Goal: Task Accomplishment & Management: Complete application form

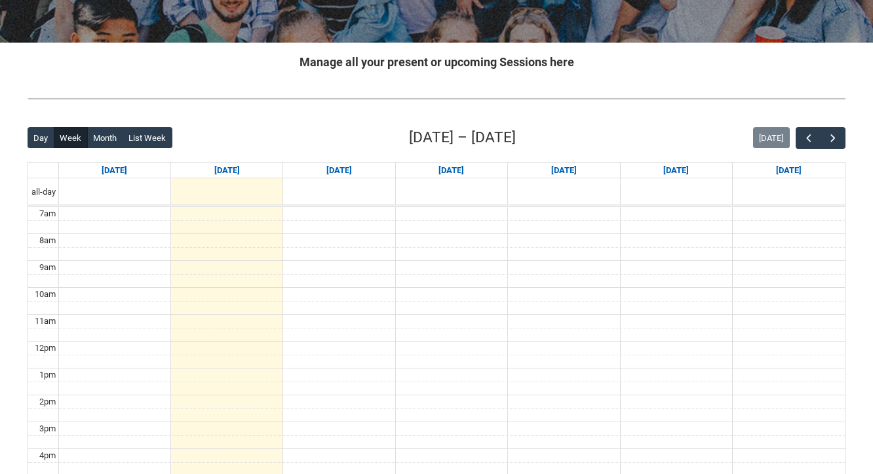
scroll to position [224, 0]
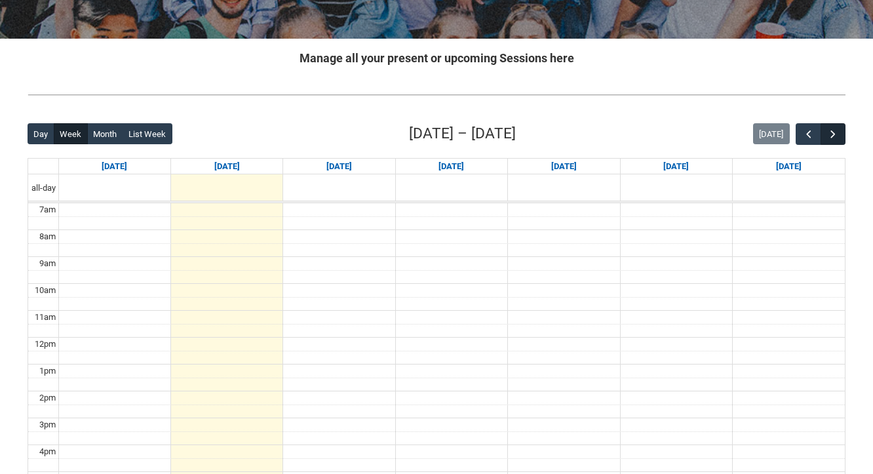
click at [832, 132] on span "button" at bounding box center [833, 134] width 13 height 13
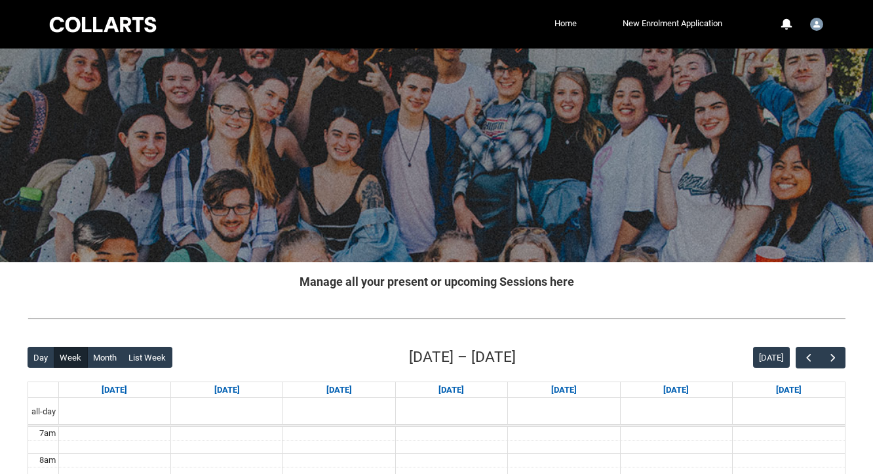
scroll to position [0, 0]
click at [821, 24] on img "User Profile Student.cnance.20241138" at bounding box center [816, 24] width 13 height 13
click at [695, 76] on div at bounding box center [436, 156] width 873 height 214
click at [553, 22] on link "Home" at bounding box center [565, 24] width 29 height 20
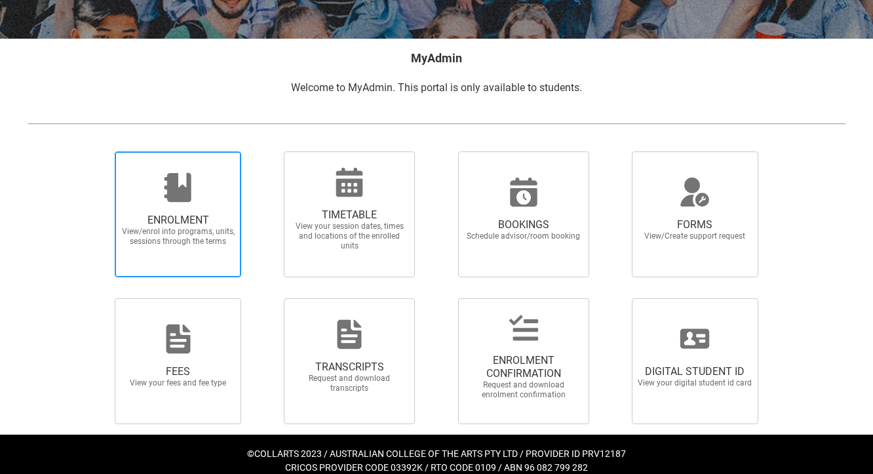
scroll to position [224, 0]
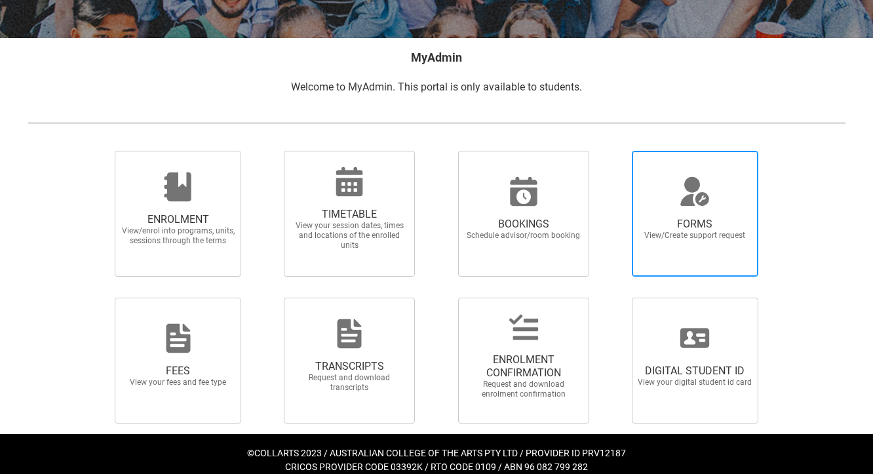
click at [691, 236] on span "View/Create support request" at bounding box center [694, 236] width 115 height 10
click at [616, 151] on input "FORMS View/Create support request" at bounding box center [616, 150] width 1 height 1
radio input "true"
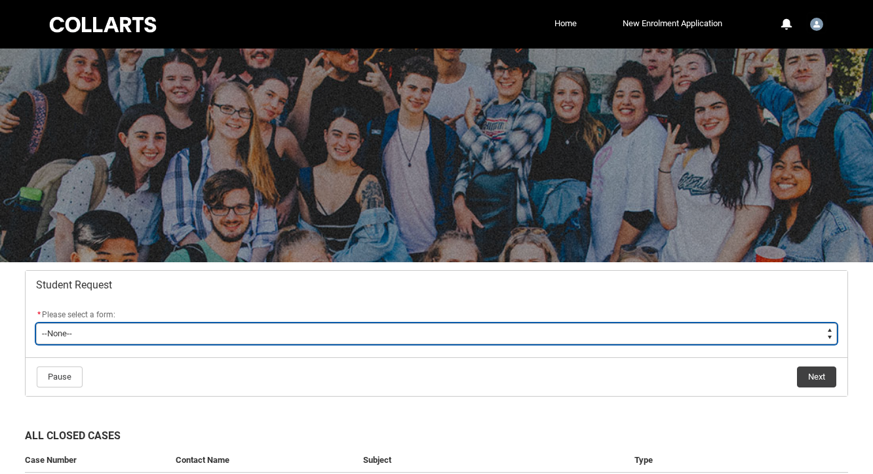
type lightning-select "Enrolment_Variation_Choice"
select select "Enrolment_Variation_Choice"
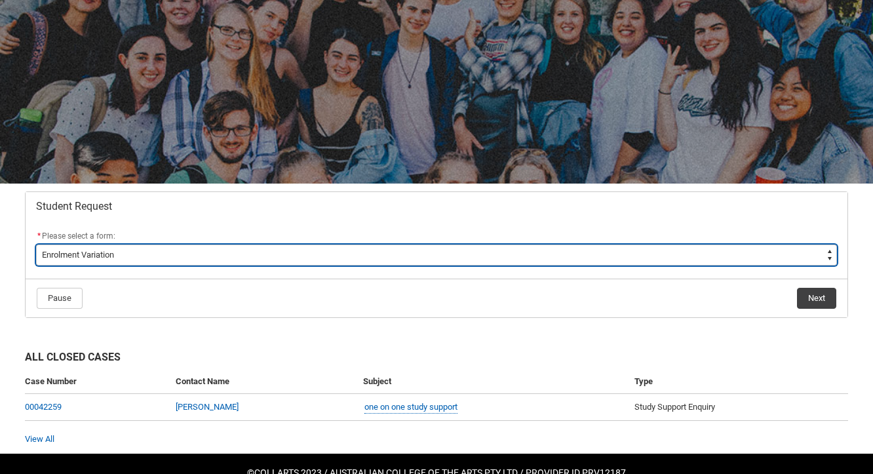
scroll to position [79, 0]
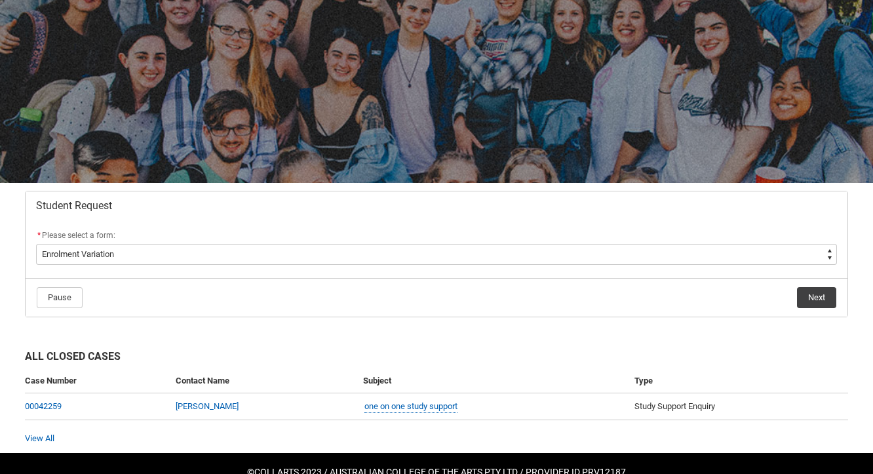
click at [802, 290] on button "Next" at bounding box center [816, 297] width 39 height 21
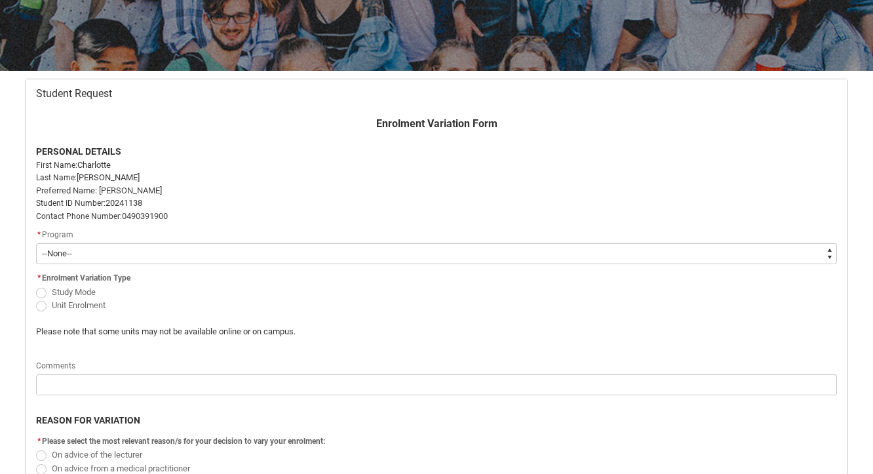
scroll to position [201, 0]
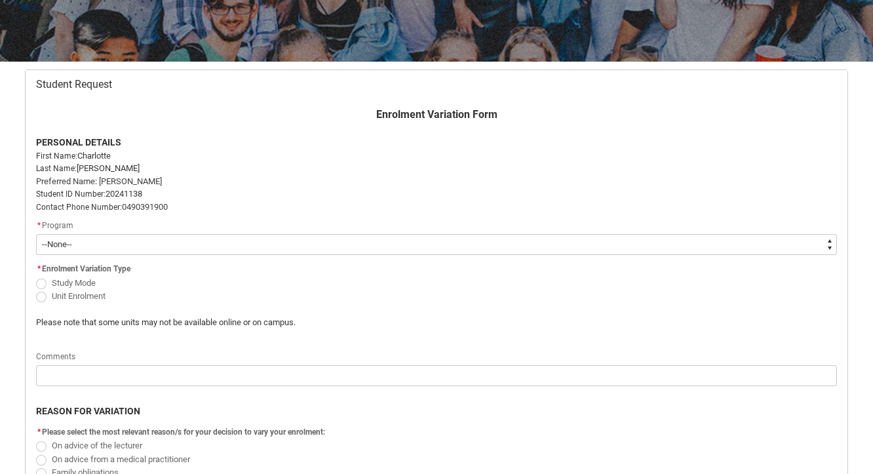
type lightning-select "recordPicklist_ProgramEnrollment.a0jOZ000003EXwtYAG"
select select "recordPicklist_ProgramEnrollment.a0jOZ000003EXwtYAG"
click at [35, 297] on flowruntime-screen-field "* Enrolment Variation Type Study Mode Unit Enrolment" at bounding box center [164, 284] width 272 height 48
click at [43, 297] on span "Redu_Student_Request flow" at bounding box center [41, 297] width 10 height 10
click at [36, 289] on input "Unit Enrolment" at bounding box center [35, 288] width 1 height 1
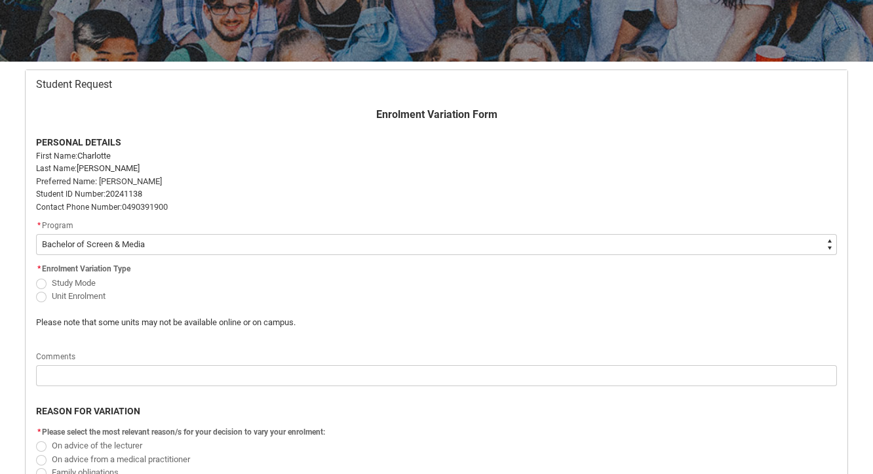
radio input "true"
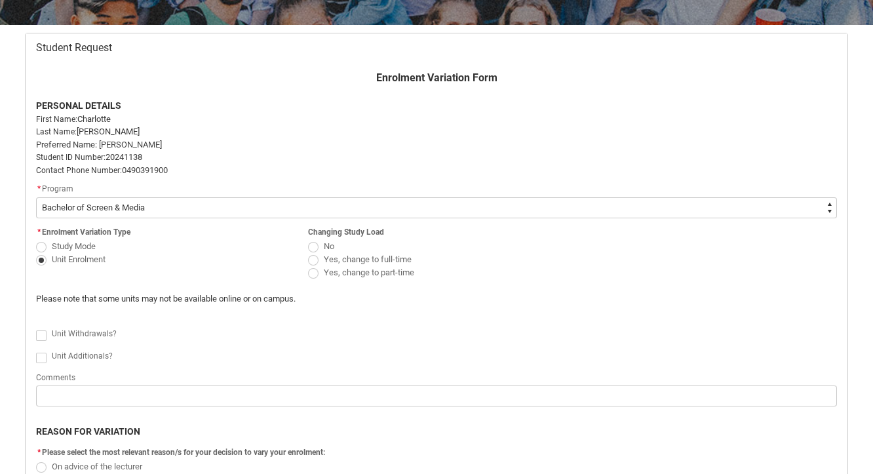
scroll to position [247, 0]
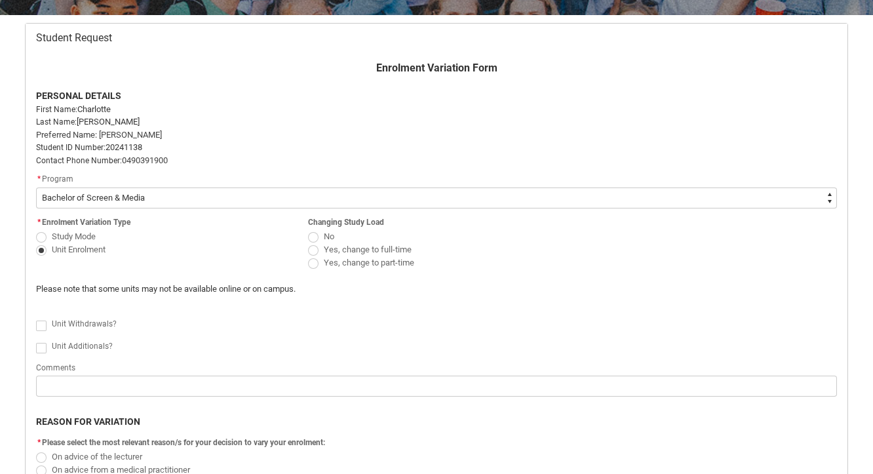
click at [43, 327] on span "Redu_Student_Request flow" at bounding box center [41, 326] width 10 height 10
click at [36, 319] on input "Redu_Student_Request flow" at bounding box center [35, 318] width 1 height 1
type lightning-input "true"
checkbox input "true"
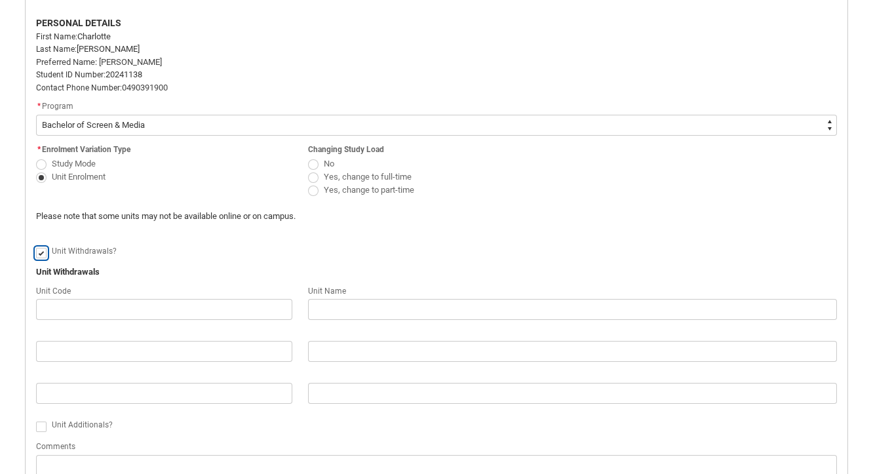
scroll to position [319, 0]
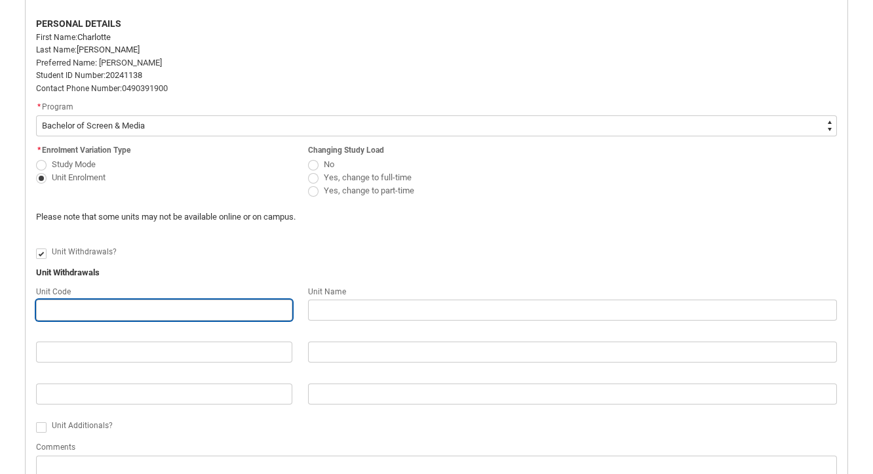
click at [123, 315] on input "Redu_Student_Request flow" at bounding box center [164, 310] width 256 height 21
type lightning-primitive-input-simple "S"
type input "S"
type lightning-primitive-input-simple "SC"
type input "SC"
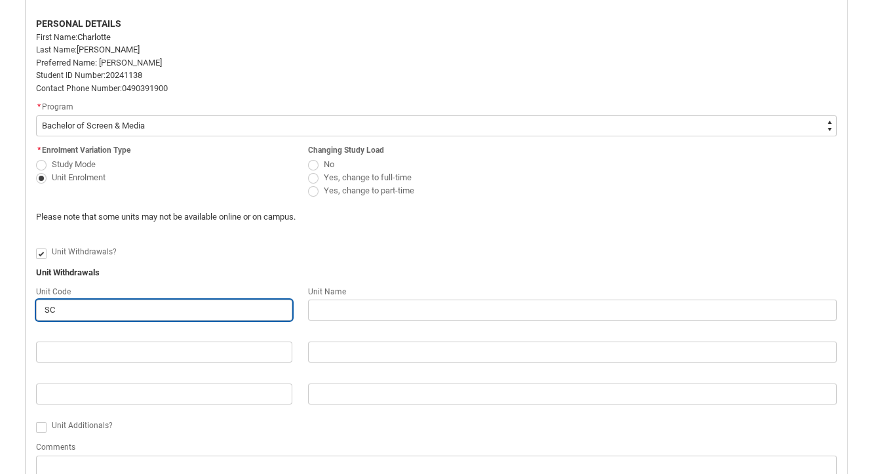
type lightning-primitive-input-simple "SCM"
type input "SCM"
type lightning-primitive-input-simple "SCMG"
type input "SCMG"
type lightning-primitive-input-simple "SCMGC"
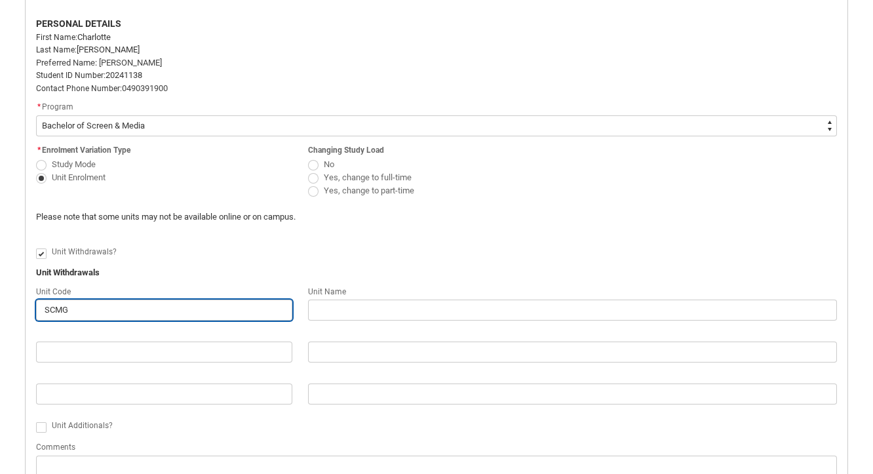
type input "SCMGC"
type lightning-primitive-input-simple "SCMG"
type input "SCMG"
type lightning-primitive-input-simple "SCMGS"
type input "SCMGS"
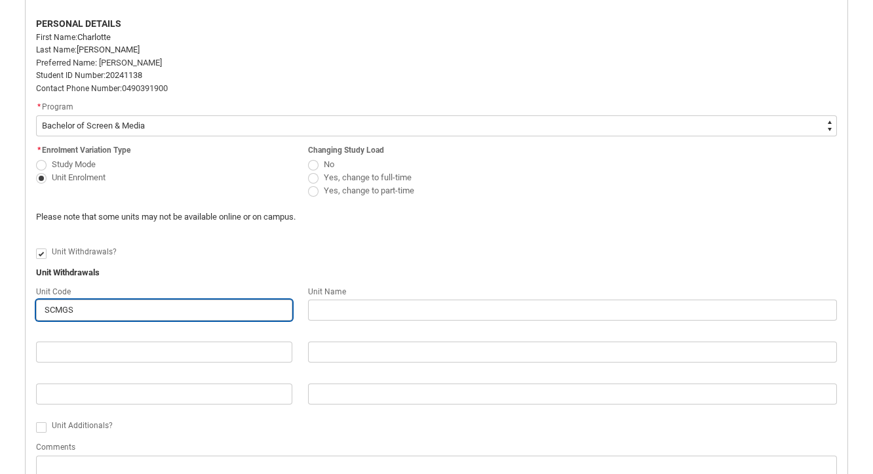
type lightning-primitive-input-simple "SCMGSC"
type input "SCMGSC"
type lightning-primitive-input-simple "SCMGSC3"
type input "SCMGSC3"
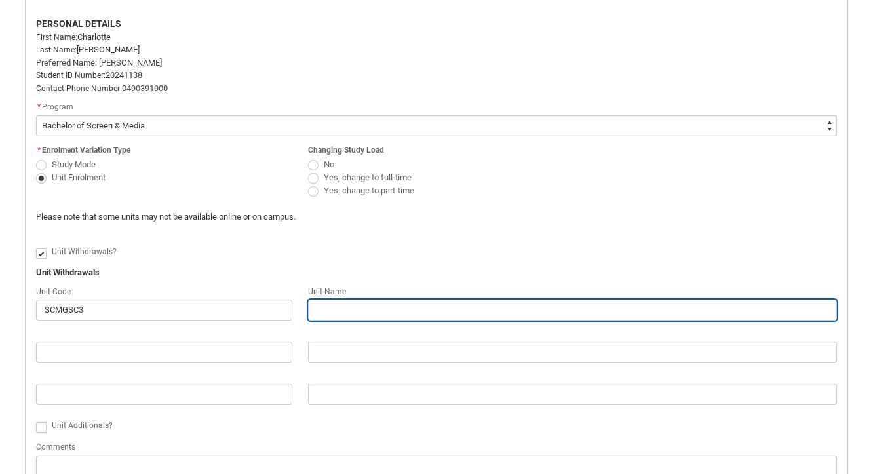
click at [342, 307] on input "Redu_Student_Request flow" at bounding box center [572, 310] width 529 height 21
type lightning-primitive-input-simple "G"
type input "G"
type lightning-primitive-input-simple "Gl"
type input "Gl"
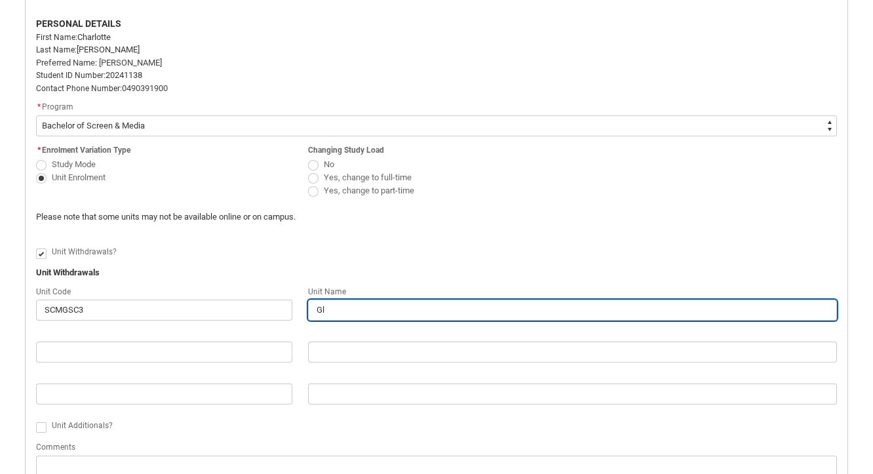
type lightning-primitive-input-simple "Glo"
type input "Glo"
type lightning-primitive-input-simple "Glob"
type input "Glob"
type lightning-primitive-input-simple "Globa"
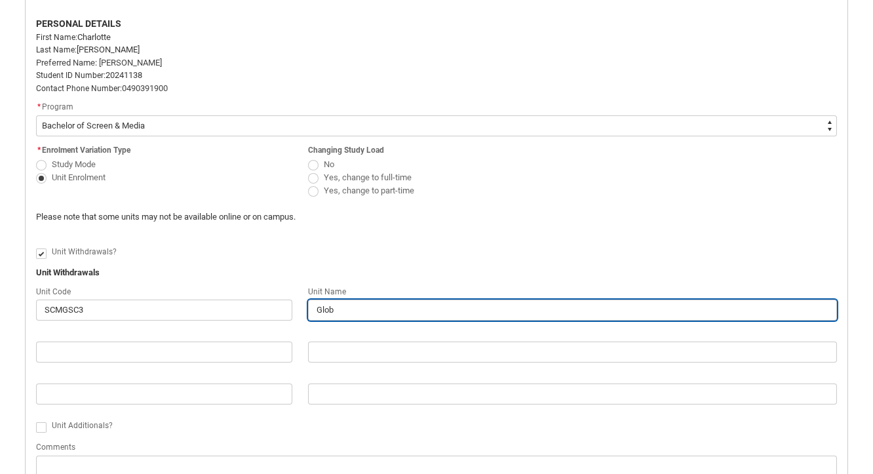
type input "Globa"
type lightning-primitive-input-simple "Global"
type input "Global"
type lightning-primitive-input-simple "Global"
type input "Global"
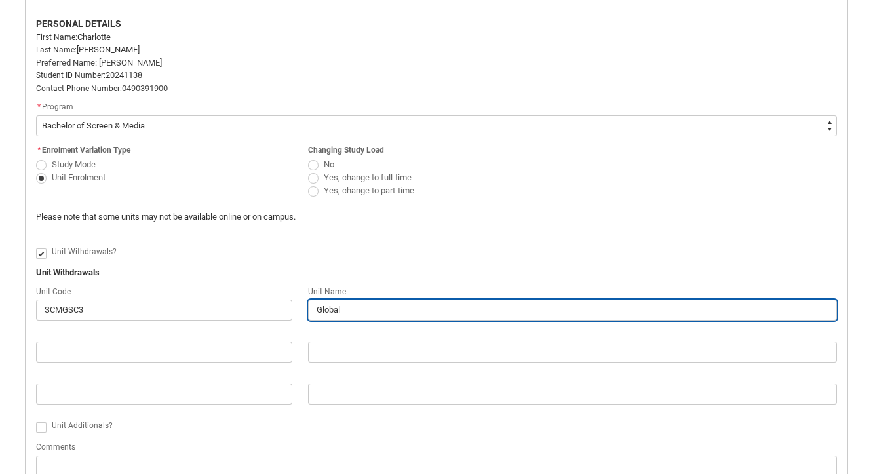
type lightning-primitive-input-simple "Global s"
type input "Global s"
type lightning-primitive-input-simple "Global sc"
type input "Global sc"
type lightning-primitive-input-simple "Global scr"
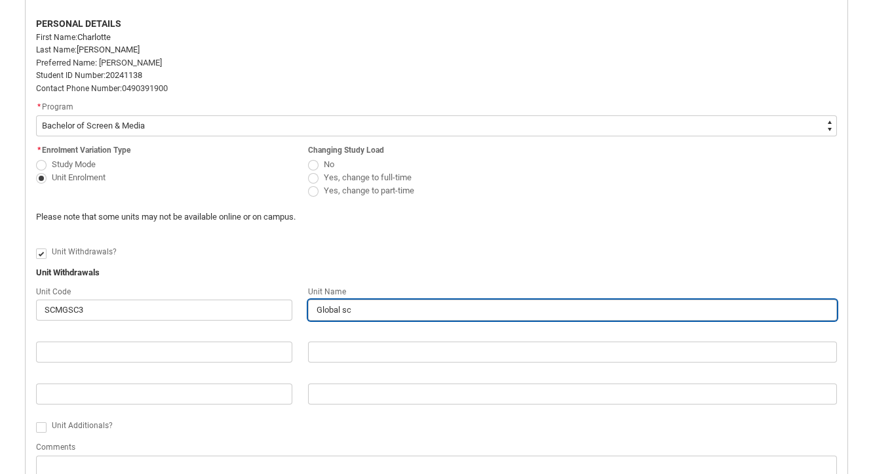
type input "Global scr"
type lightning-primitive-input-simple "Global scre"
type input "Global scre"
type lightning-primitive-input-simple "Global scree"
type input "Global scree"
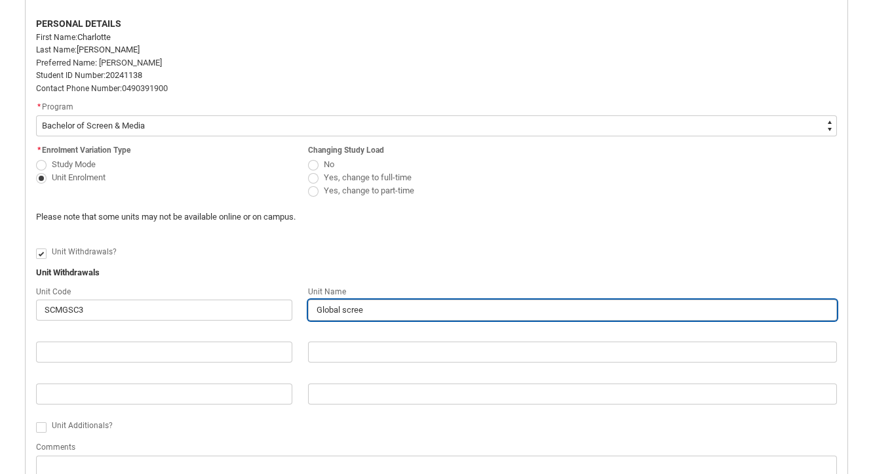
type lightning-primitive-input-simple "Global screen"
type input "Global screen"
type lightning-primitive-input-simple "Global screen"
type input "Global screen"
type lightning-primitive-input-simple "Global screen c"
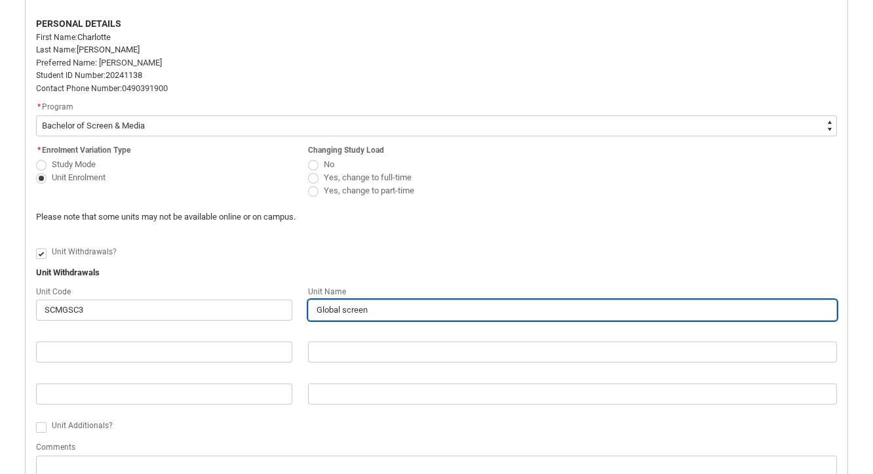
type input "Global screen c"
type lightning-primitive-input-simple "Global screen cu"
type input "Global screen cu"
type lightning-primitive-input-simple "Global screen cul"
type input "Global screen cul"
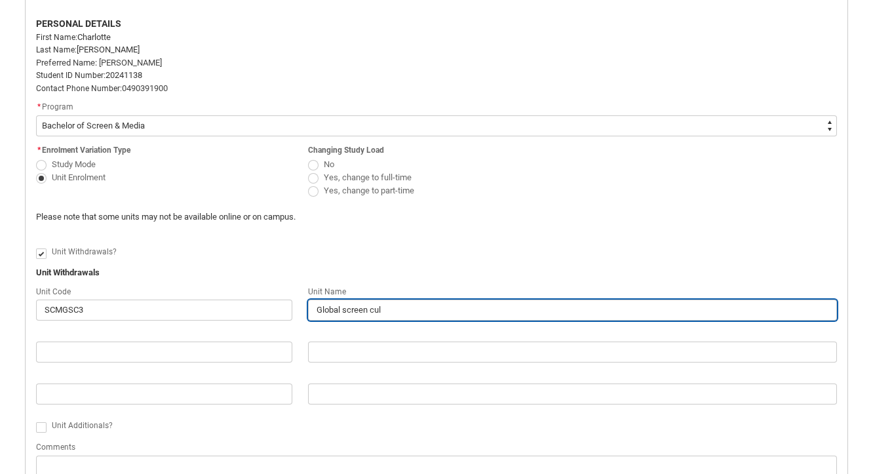
type lightning-primitive-input-simple "Global screen cult"
type input "Global screen cult"
type lightning-primitive-input-simple "Global screen cultu"
type input "Global screen cultu"
type lightning-primitive-input-simple "Global screen cultur"
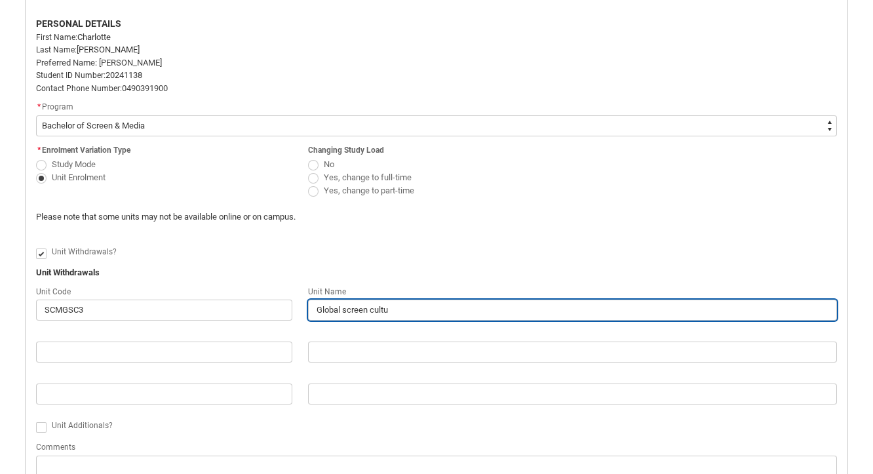
type input "Global screen cultur"
type lightning-primitive-input-simple "Global screen culture"
type input "Global screen culture"
type lightning-primitive-input-simple "Global screen cultures"
type input "Global screen cultures"
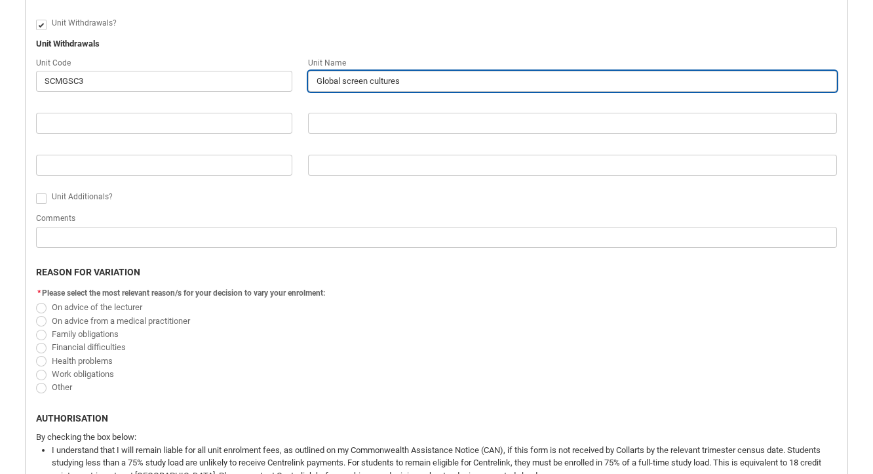
scroll to position [552, 0]
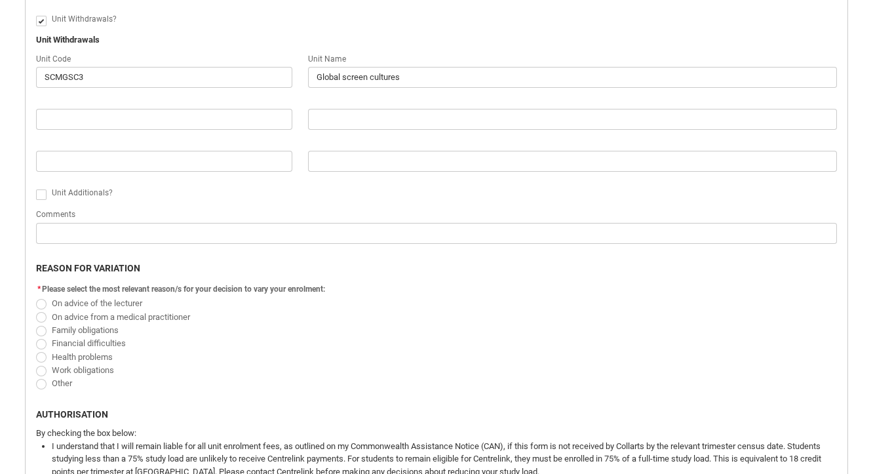
click at [43, 382] on span "Redu_Student_Request flow" at bounding box center [41, 384] width 10 height 10
click at [36, 376] on input "Other" at bounding box center [35, 376] width 1 height 1
radio input "true"
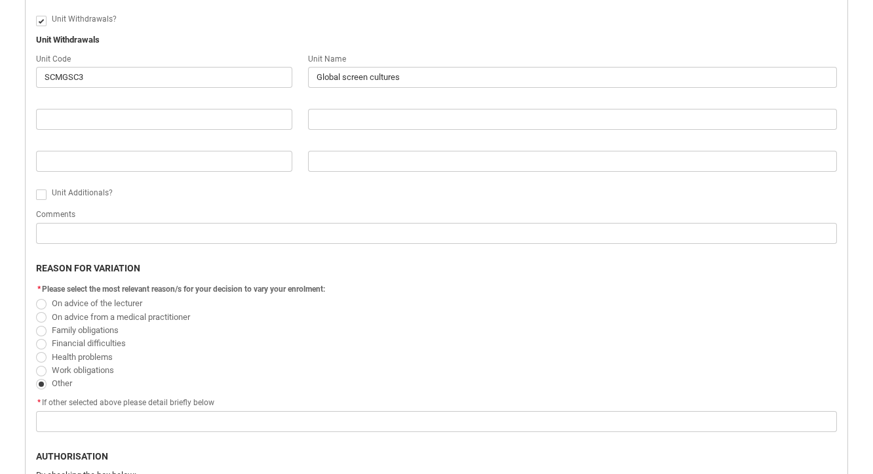
scroll to position [682, 0]
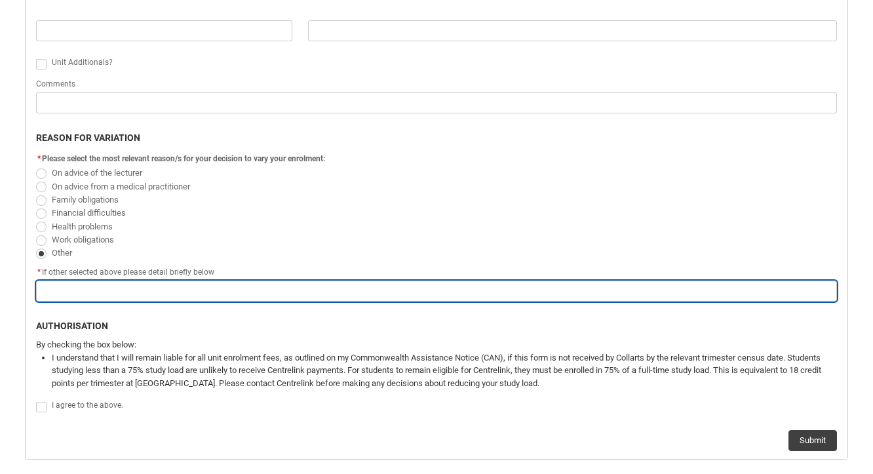
click at [210, 286] on input "Redu_Student_Request flow" at bounding box center [436, 291] width 801 height 21
type lightning-primitive-input-simple "c"
type input "c"
type lightning-primitive-input-simple "t"
type input "t"
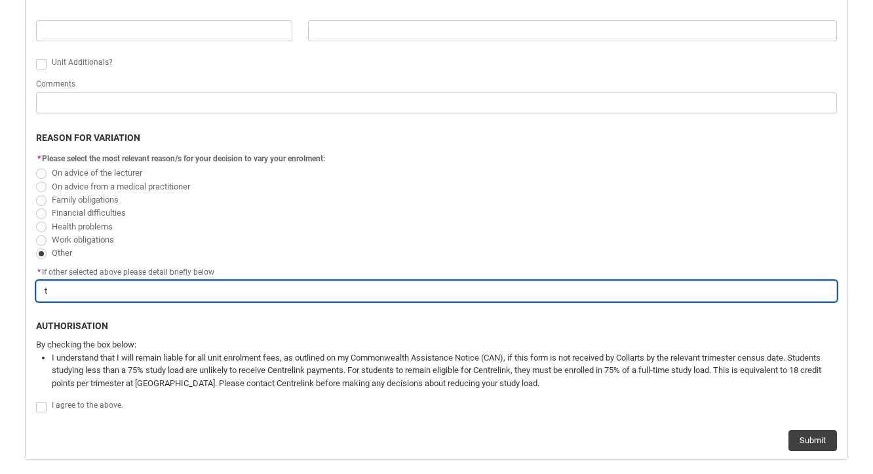
type lightning-primitive-input-simple "tr"
type input "tr"
type lightning-primitive-input-simple "try"
type input "try"
type lightning-primitive-input-simple "tryi"
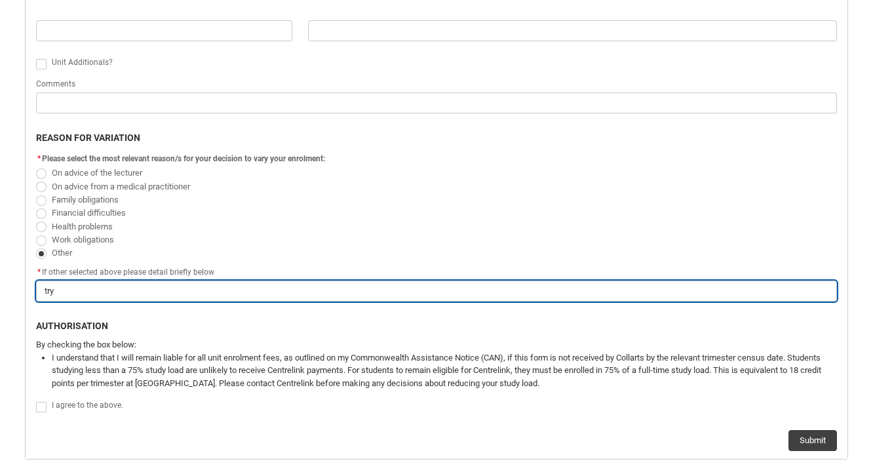
type input "tryi"
type lightning-primitive-input-simple "tryin"
type input "tryin"
type lightning-primitive-input-simple "trying"
type input "trying"
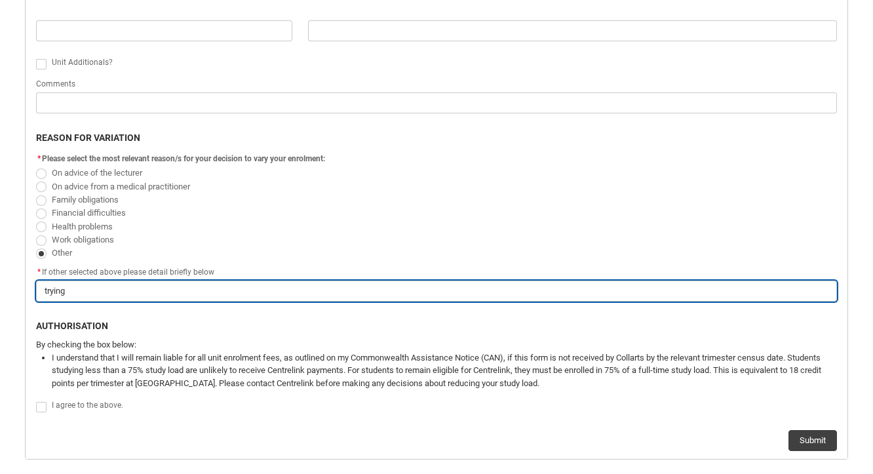
type lightning-primitive-input-simple "trying"
type input "trying"
type lightning-primitive-input-simple "trying t"
type input "trying t"
type lightning-primitive-input-simple "trying to"
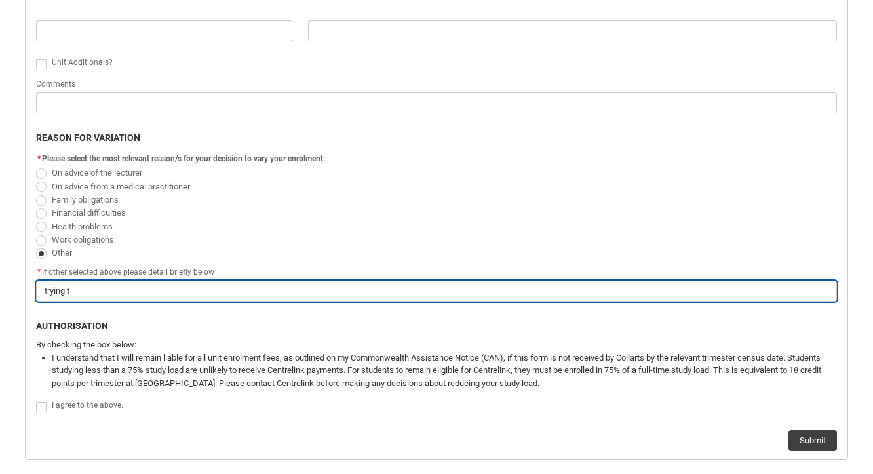
type input "trying to"
type lightning-primitive-input-simple "trying to"
type input "trying to"
type lightning-primitive-input-simple "trying to r"
type input "trying to r"
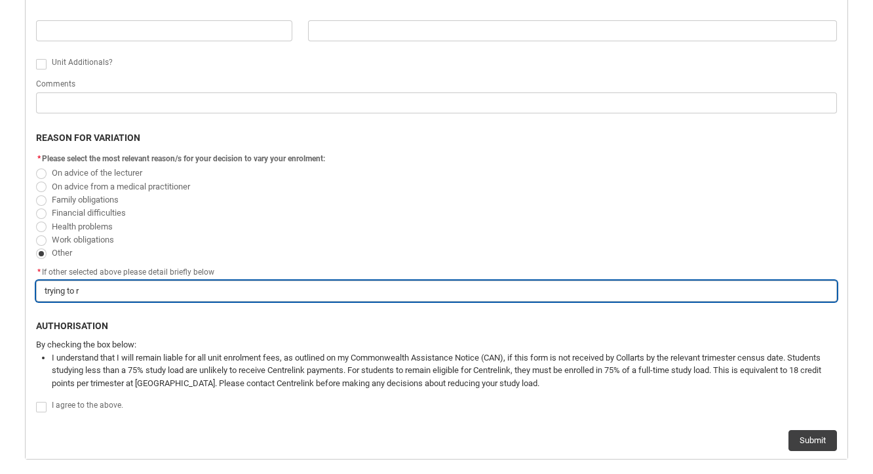
type lightning-primitive-input-simple "trying to re"
type input "trying to re"
type lightning-primitive-input-simple "trying to rem"
type input "trying to rem"
type lightning-primitive-input-simple "trying to rema"
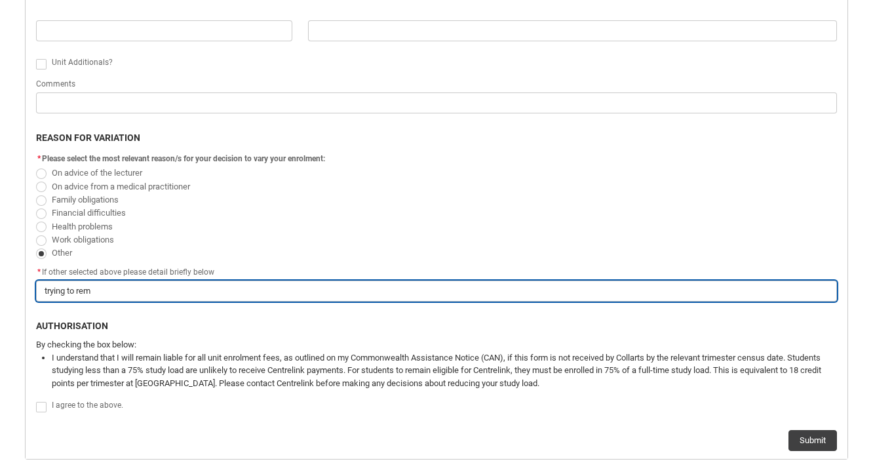
type input "trying to rema"
type lightning-primitive-input-simple "trying to remai"
type input "trying to remai"
type lightning-primitive-input-simple "trying to remain"
type input "trying to remain"
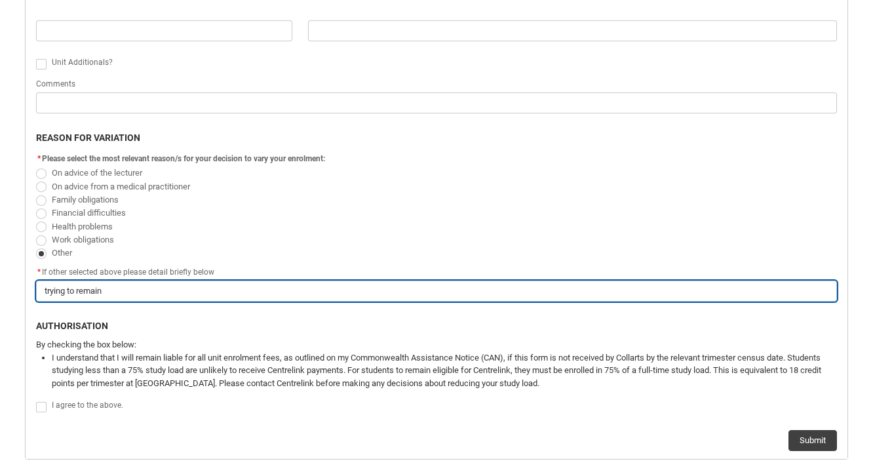
type lightning-primitive-input-simple "trying to remain"
type input "trying to remain"
type lightning-primitive-input-simple "trying to remain w"
type input "trying to remain w"
type lightning-primitive-input-simple "trying to remain wi"
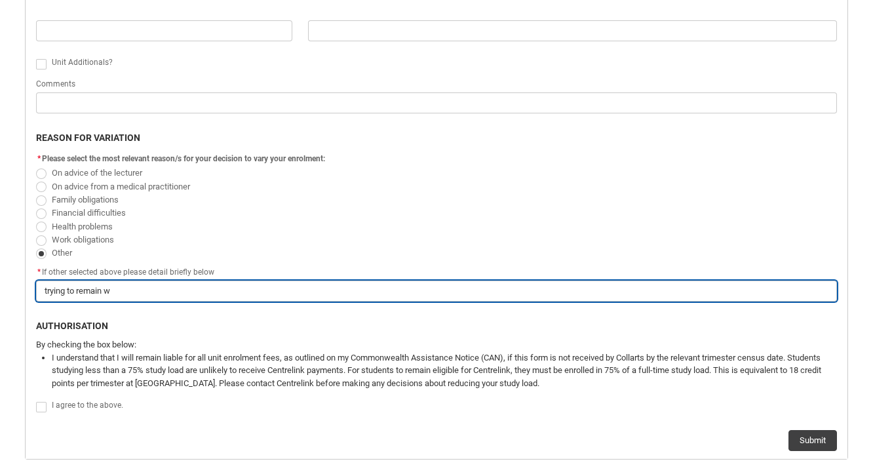
type input "trying to remain wi"
type lightning-primitive-input-simple "trying to remain wit"
type input "trying to remain wit"
type lightning-primitive-input-simple "trying to remain with"
type input "trying to remain with"
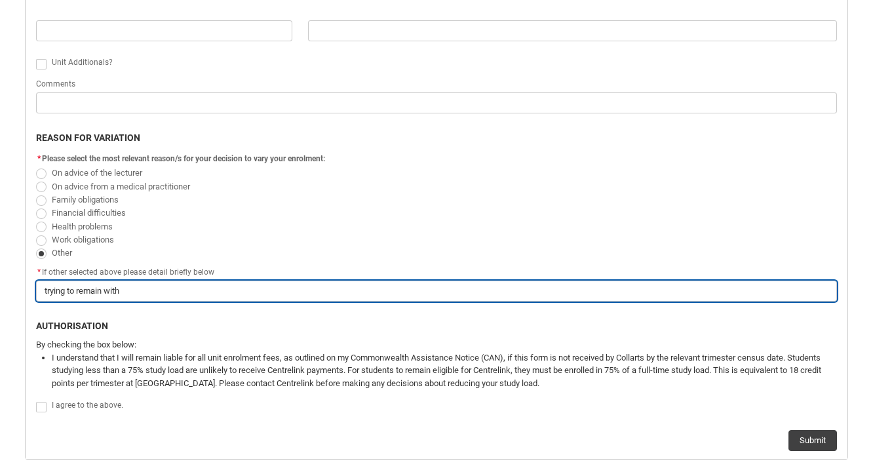
type lightning-primitive-input-simple "trying to remain with"
type input "trying to remain with"
type lightning-primitive-input-simple "trying to remain with m"
type input "trying to remain with m"
type lightning-primitive-input-simple "trying to remain with my"
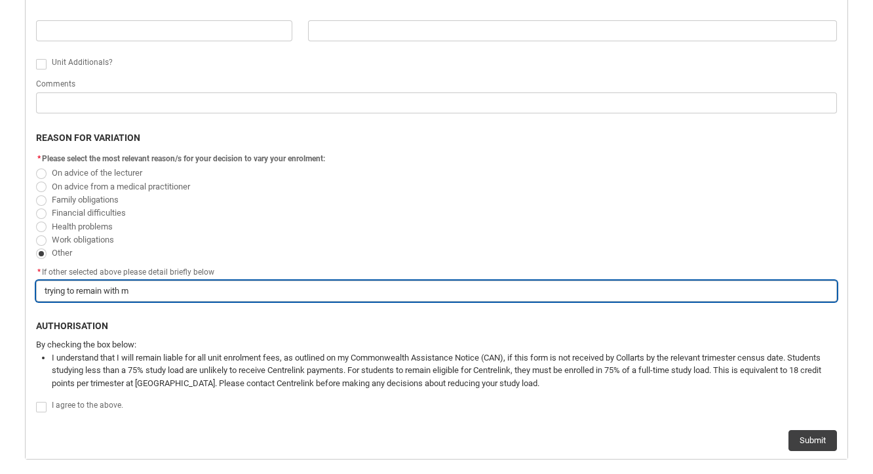
type input "trying to remain with my"
type lightning-primitive-input-simple "trying to remain with my"
type input "trying to remain with my"
type lightning-primitive-input-simple "trying to remain with my c"
type input "trying to remain with my c"
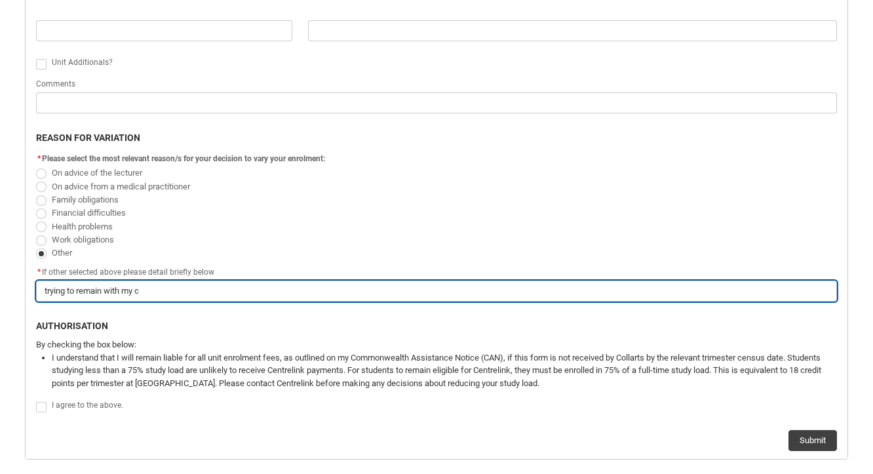
type lightning-primitive-input-simple "trying to remain with my co"
type input "trying to remain with my co"
type lightning-primitive-input-simple "trying to remain with my coh"
type input "trying to remain with my coh"
type lightning-primitive-input-simple "trying to remain with my coho"
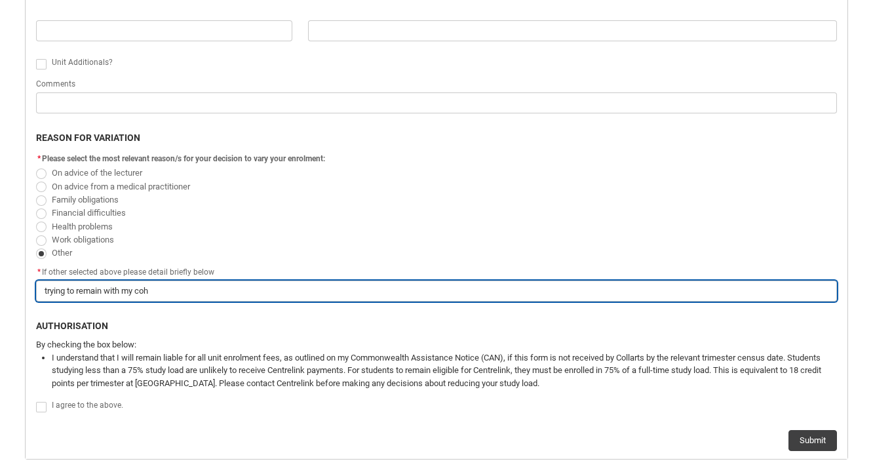
type input "trying to remain with my coho"
type lightning-primitive-input-simple "trying to remain with my cohor"
type input "trying to remain with my cohor"
type lightning-primitive-input-simple "trying to remain with my cohort"
type input "trying to remain with my cohort"
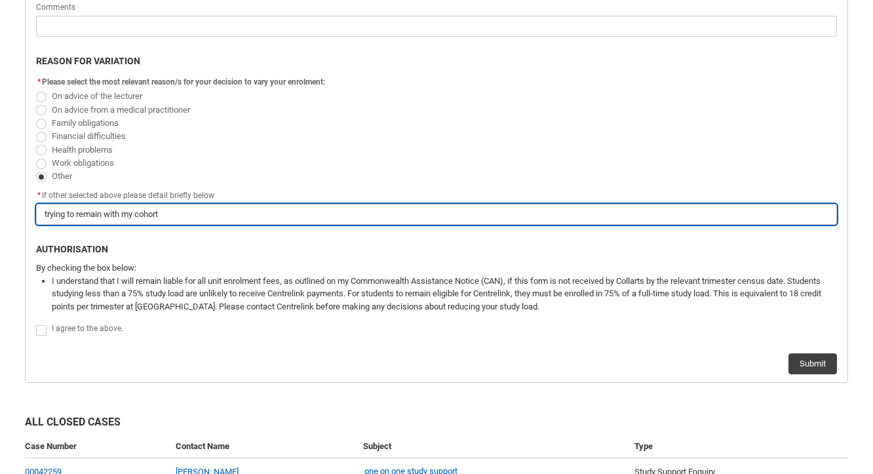
scroll to position [764, 0]
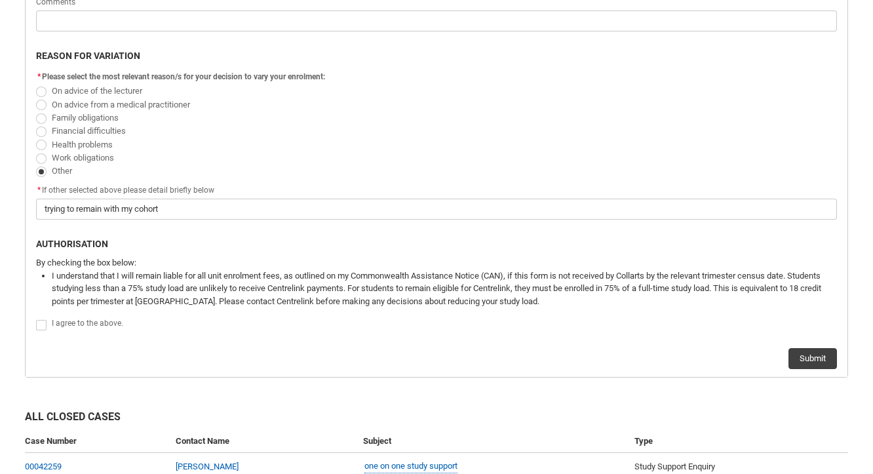
click at [36, 320] on span "Redu_Student_Request flow" at bounding box center [41, 325] width 10 height 10
click at [36, 318] on input "Redu_Student_Request flow" at bounding box center [35, 317] width 1 height 1
type lightning-input "true"
checkbox input "true"
click at [806, 348] on button "Submit" at bounding box center [813, 358] width 49 height 21
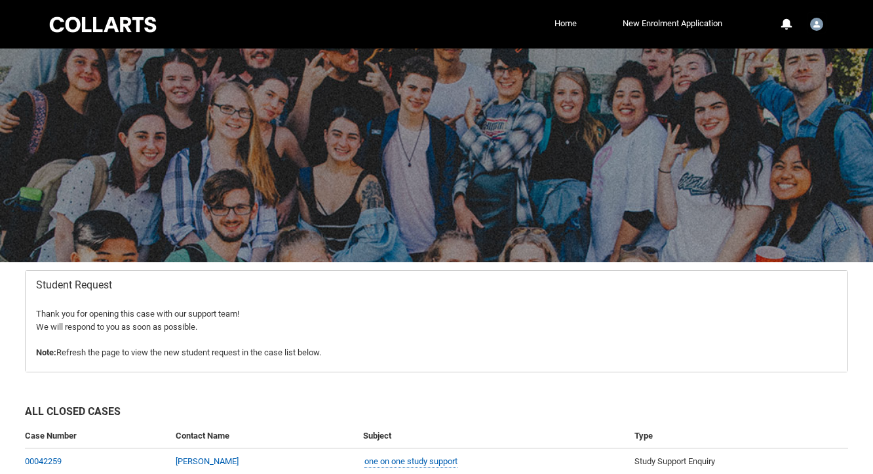
scroll to position [0, 0]
click at [560, 26] on link "Home" at bounding box center [565, 24] width 29 height 20
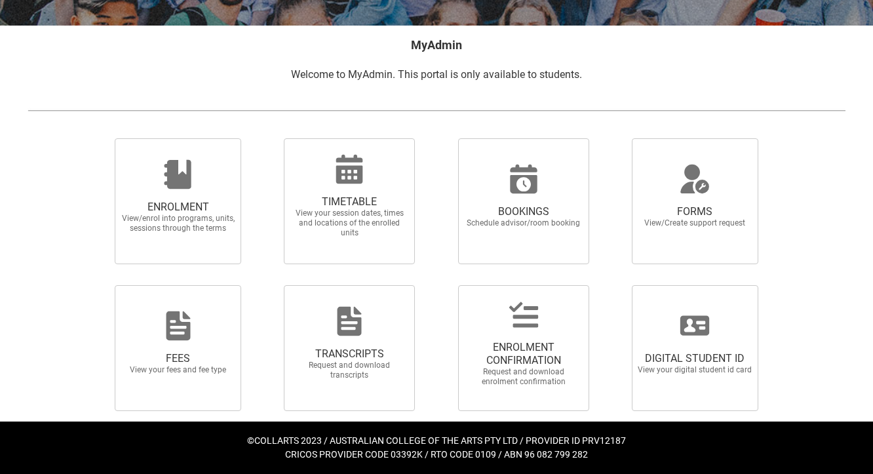
scroll to position [236, 0]
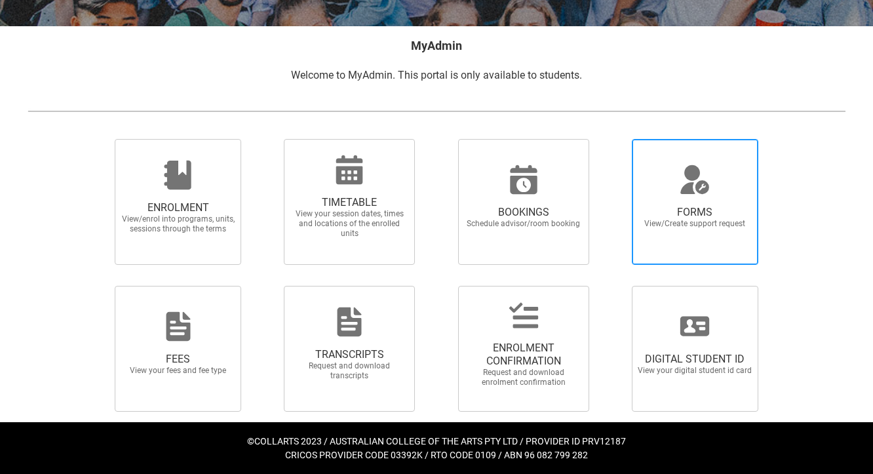
click at [713, 233] on span "FORMS View/Create support request" at bounding box center [695, 217] width 126 height 44
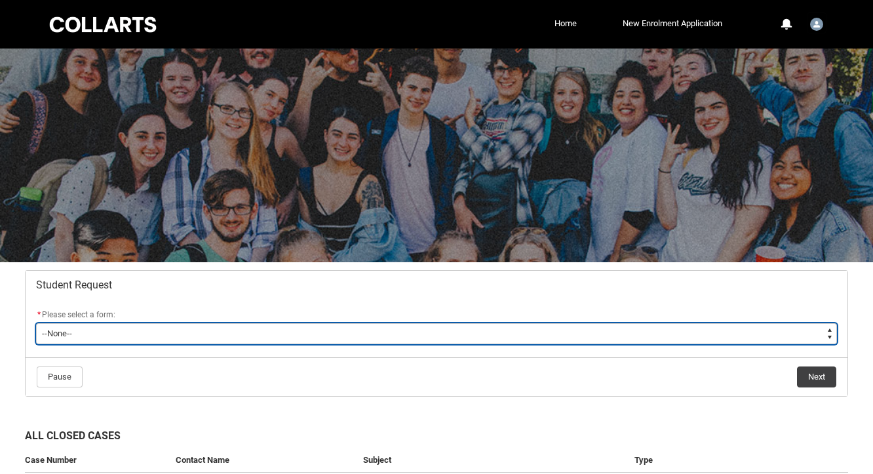
type lightning-select "Enrolment_Variation_Choice"
select select "Enrolment_Variation_Choice"
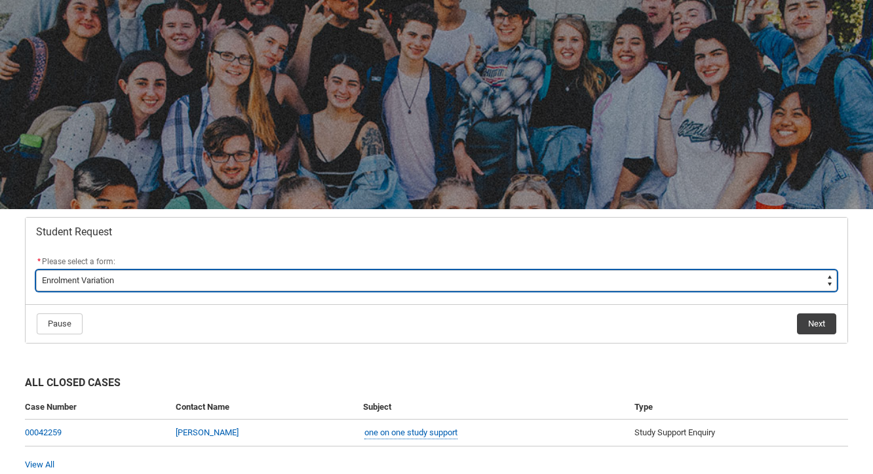
scroll to position [54, 0]
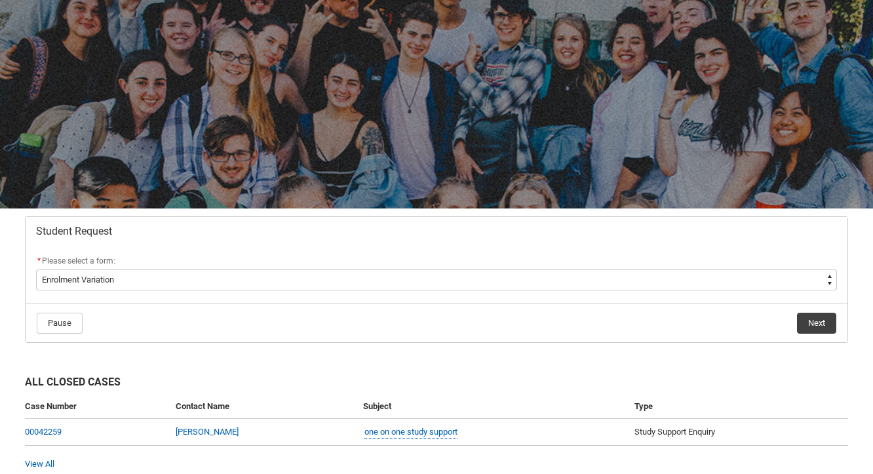
click at [425, 193] on div at bounding box center [436, 102] width 873 height 214
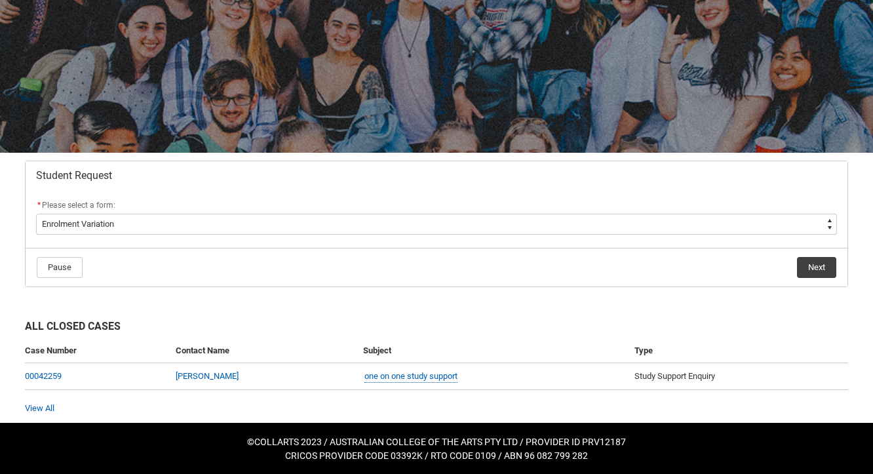
click at [814, 259] on button "Next" at bounding box center [816, 267] width 39 height 21
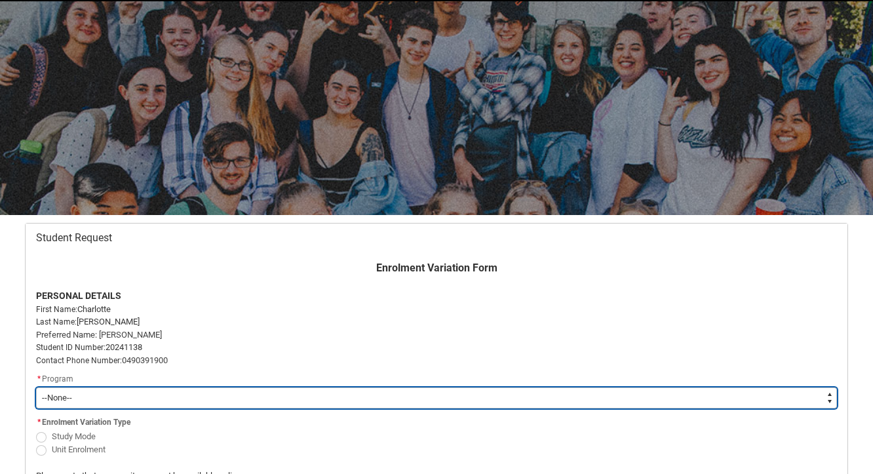
scroll to position [140, 0]
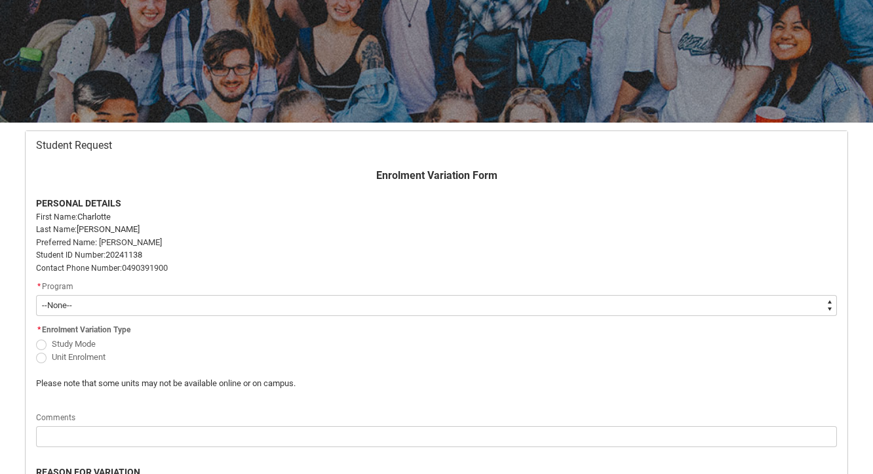
click at [551, 125] on div "Student Request Enrolment Variation Form PERSONAL DETAILS First Name: Charlotte…" at bounding box center [436, 441] width 839 height 637
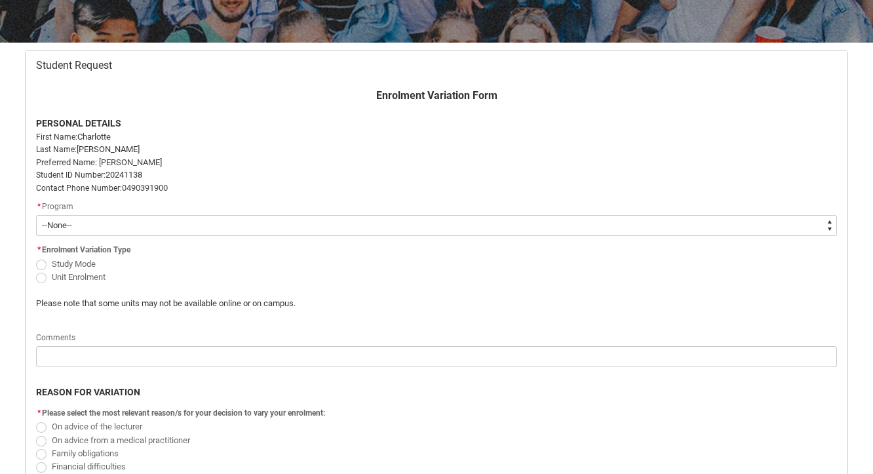
scroll to position [233, 0]
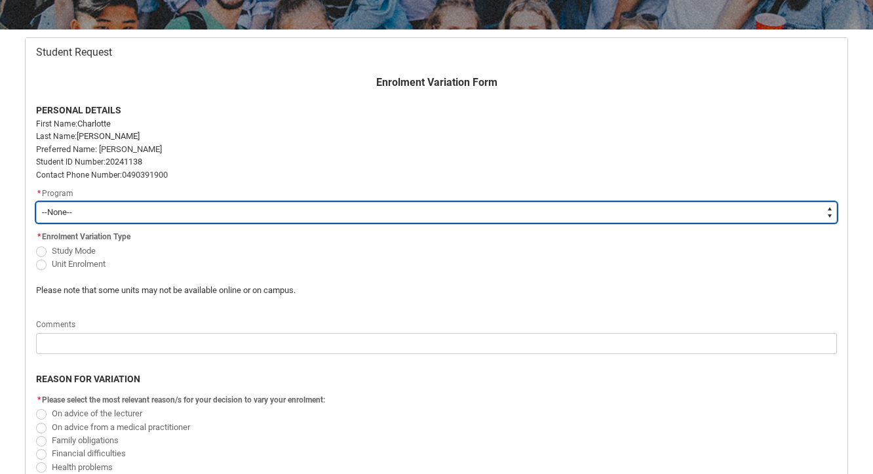
type lightning-select "recordPicklist_ProgramEnrollment.a0jOZ000003EXwtYAG"
select select "recordPicklist_ProgramEnrollment.a0jOZ000003EXwtYAG"
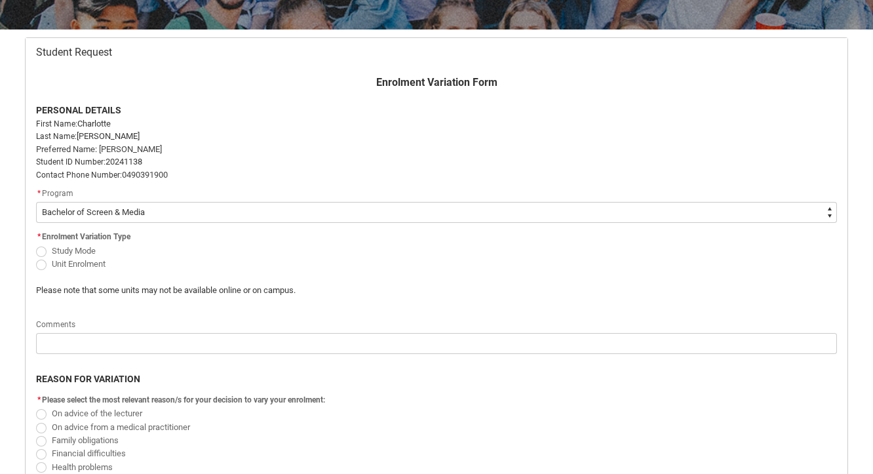
click at [94, 264] on span "Unit Enrolment" at bounding box center [79, 264] width 54 height 10
click at [36, 257] on input "Unit Enrolment" at bounding box center [35, 256] width 1 height 1
radio input "true"
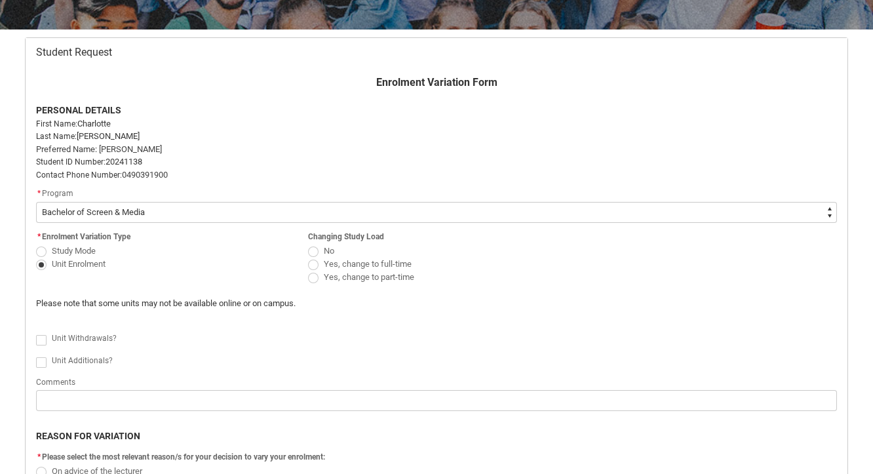
click at [44, 359] on span "Redu_Student_Request flow" at bounding box center [41, 362] width 10 height 10
click at [36, 355] on input "Redu_Student_Request flow" at bounding box center [35, 355] width 1 height 1
type lightning-input "true"
checkbox input "true"
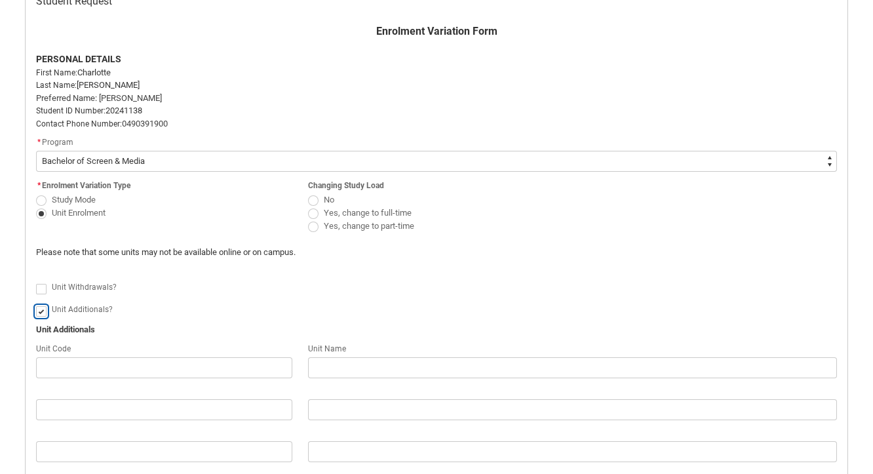
scroll to position [290, 0]
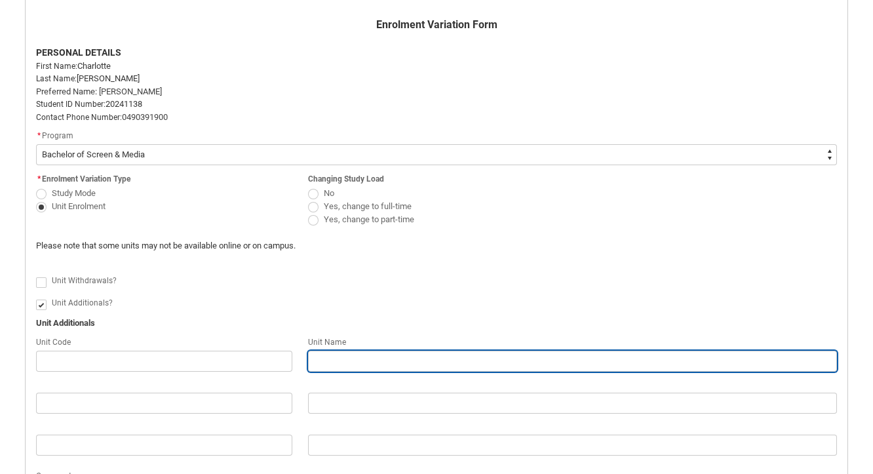
click at [454, 351] on input "Redu_Student_Request flow" at bounding box center [572, 361] width 529 height 21
type lightning-primitive-input-simple "S"
type input "S"
type lightning-primitive-input-simple "Sc"
type input "Sc"
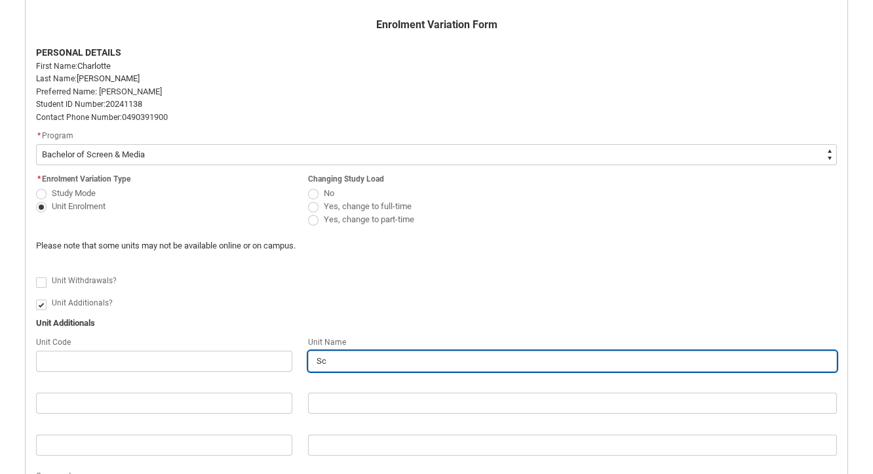
type lightning-primitive-input-simple "Scr"
type input "Scr"
type lightning-primitive-input-simple "Scre"
type input "Scre"
type lightning-primitive-input-simple "Scree"
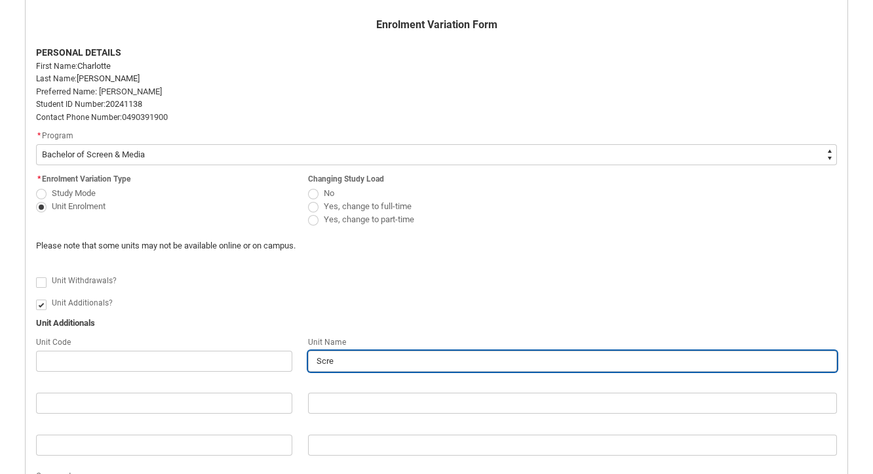
type input "Scree"
type lightning-primitive-input-simple "Screen"
type input "Screen"
type lightning-primitive-input-simple "Screen"
type input "Screen"
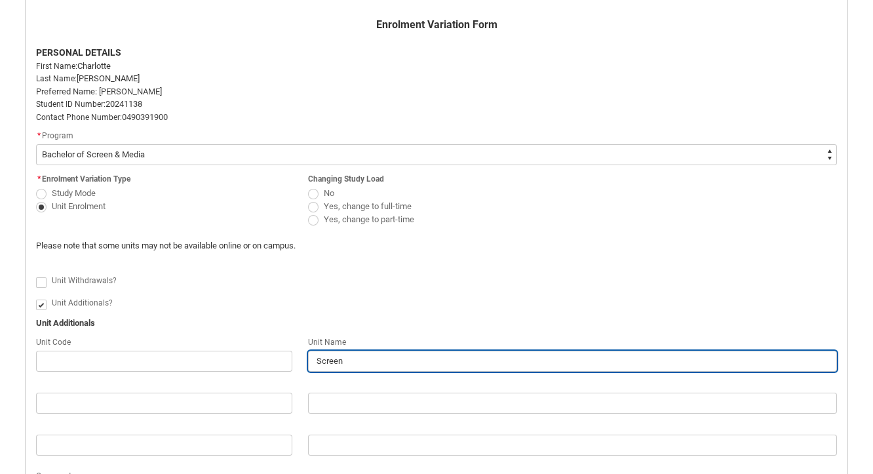
type lightning-primitive-input-simple "Screen s"
type input "Screen s"
type lightning-primitive-input-simple "Screen st"
type input "Screen st"
type lightning-primitive-input-simple "Screen stu"
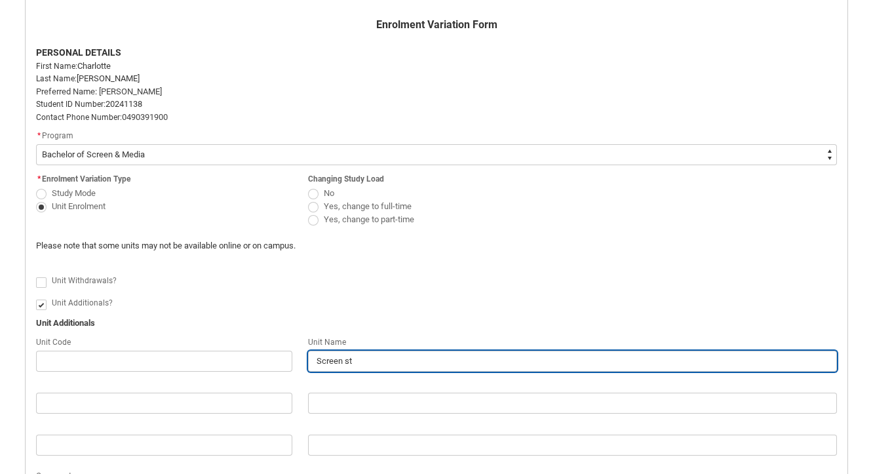
type input "Screen stu"
type lightning-primitive-input-simple "Screen stud"
type input "Screen stud"
type lightning-primitive-input-simple "Screen studi"
type input "Screen studi"
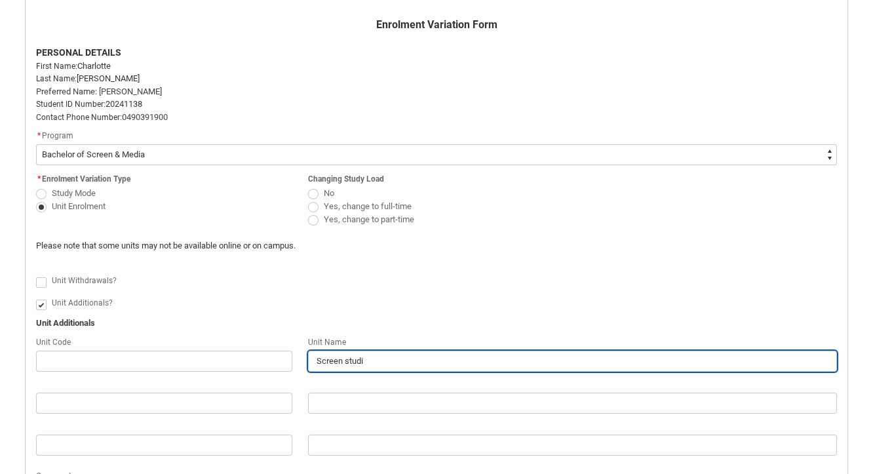
type lightning-primitive-input-simple "Screen studie"
type input "Screen studie"
type lightning-primitive-input-simple "Screen studies"
type input "Screen studies"
type lightning-primitive-input-simple "Screen studies"
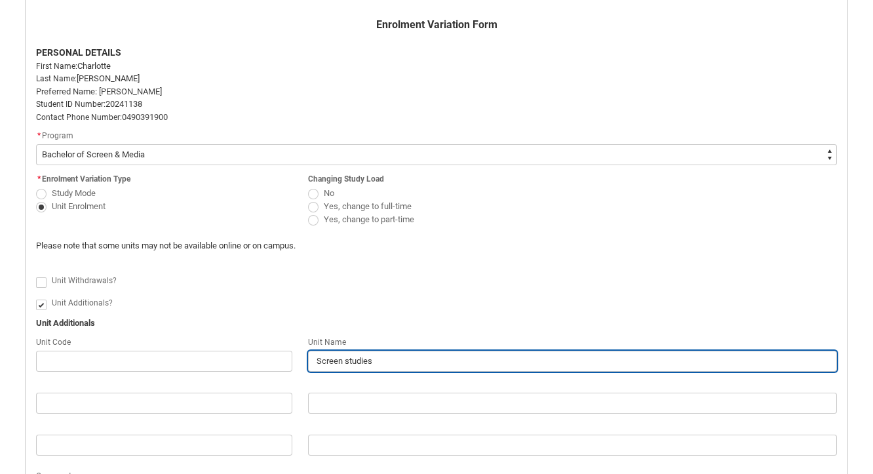
type input "Screen studies"
type lightning-primitive-input-simple "Screen studies a"
type input "Screen studies a"
type lightning-primitive-input-simple "Screen studies an"
type input "Screen studies an"
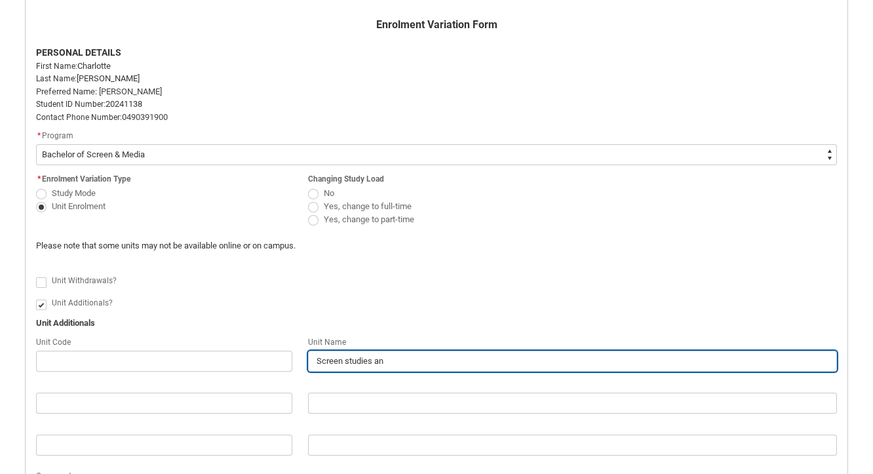
type lightning-primitive-input-simple "Screen studies and"
type input "Screen studies and"
type lightning-primitive-input-simple "Screen studies and"
type input "Screen studies and"
type lightning-primitive-input-simple "Screen studies and c"
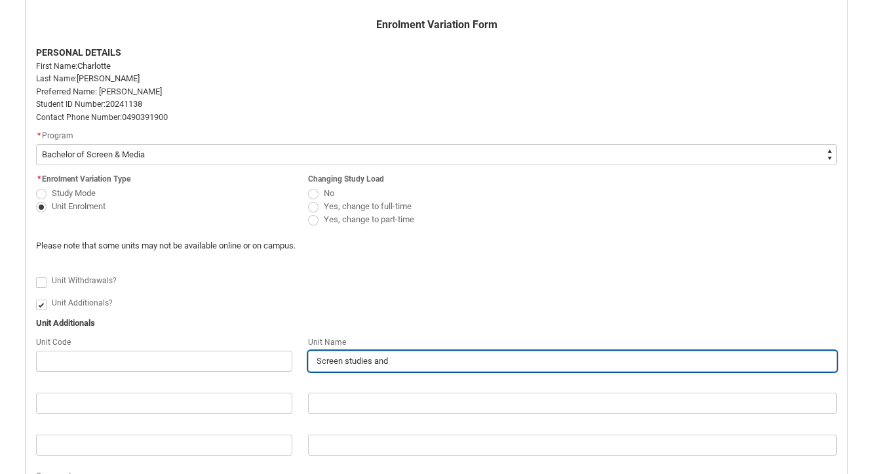
type input "Screen studies and c"
type lightning-primitive-input-simple "Screen studies and cr"
type input "Screen studies and cr"
type lightning-primitive-input-simple "Screen studies and cre"
type input "Screen studies and cre"
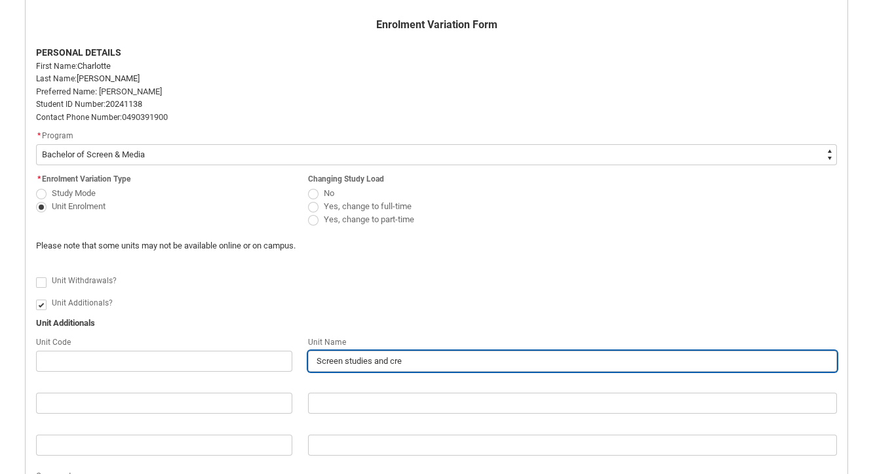
type lightning-primitive-input-simple "Screen studies and crea"
type input "Screen studies and crea"
type lightning-primitive-input-simple "Screen studies and creat"
type input "Screen studies and creat"
type lightning-primitive-input-simple "Screen studies and creati"
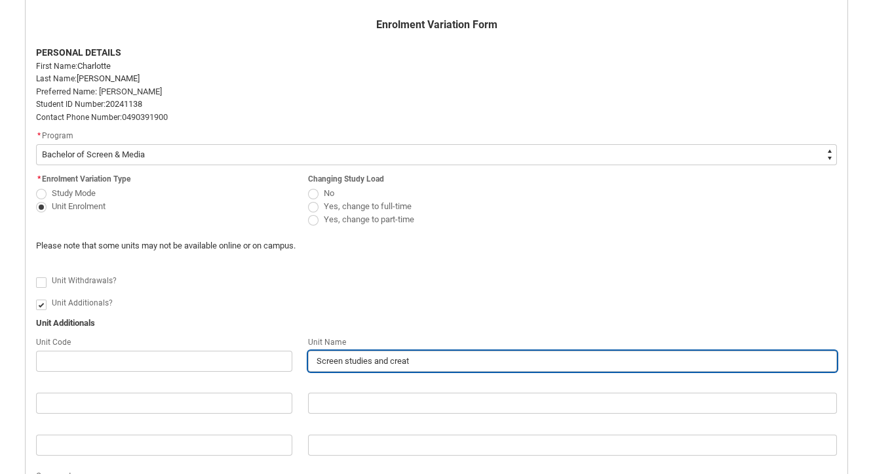
type input "Screen studies and creati"
type lightning-primitive-input-simple "Screen studies and creativ"
type input "Screen studies and creativ"
type lightning-primitive-input-simple "Screen studies and creative"
type input "Screen studies and creative"
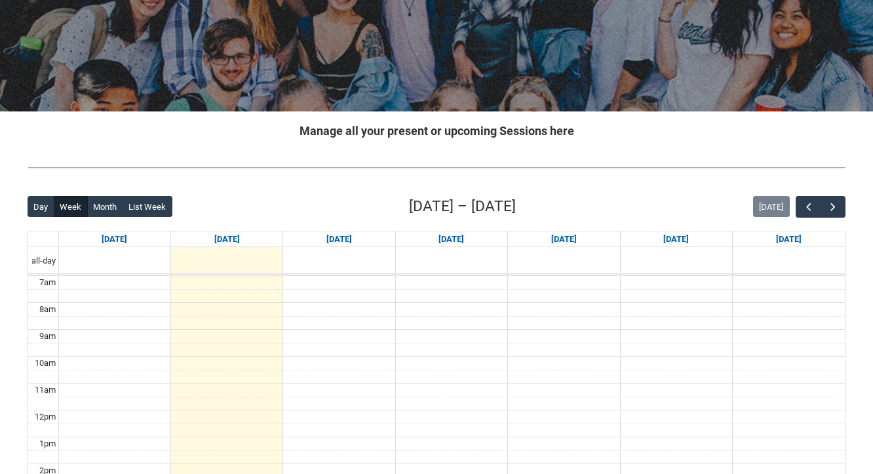
scroll to position [155, 0]
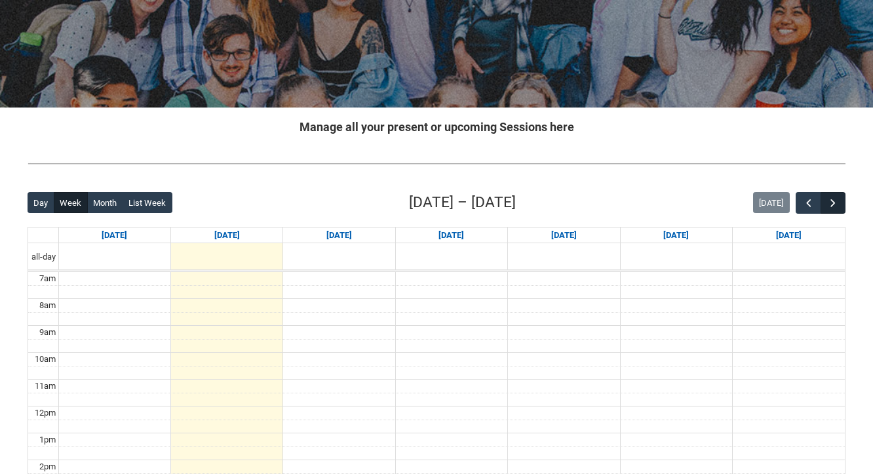
click at [836, 205] on span "button" at bounding box center [833, 203] width 13 height 13
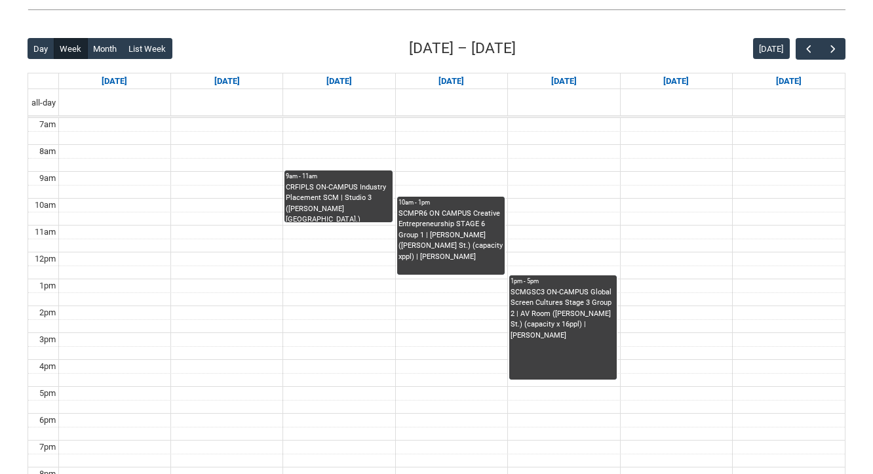
scroll to position [310, 0]
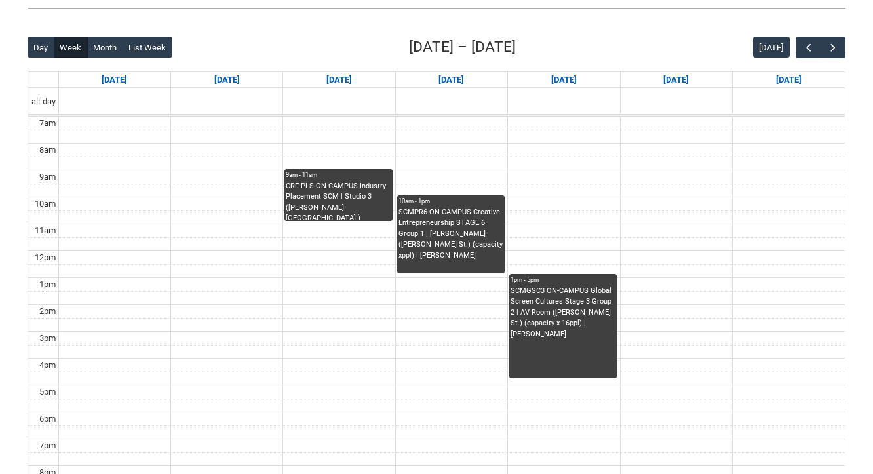
click at [581, 294] on div "SCMGSC3 ON-CAMPUS Global Screen Cultures Stage 3 Group 2 | AV Room (Cromwell St…" at bounding box center [563, 313] width 105 height 54
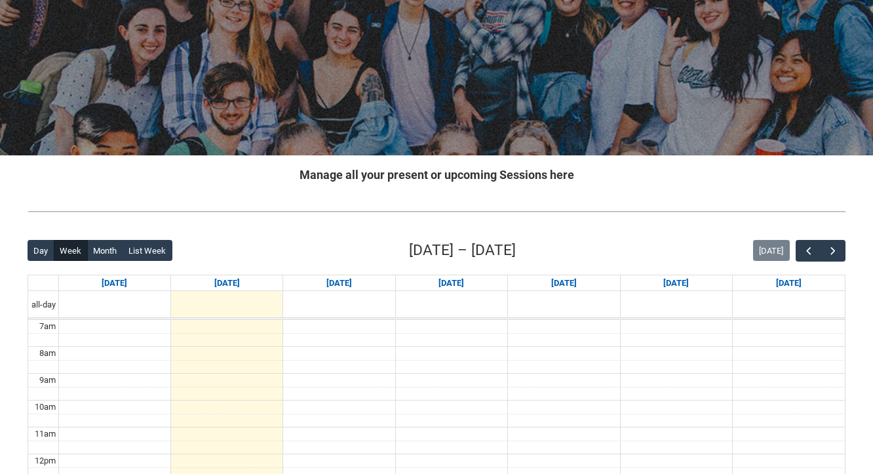
scroll to position [130, 0]
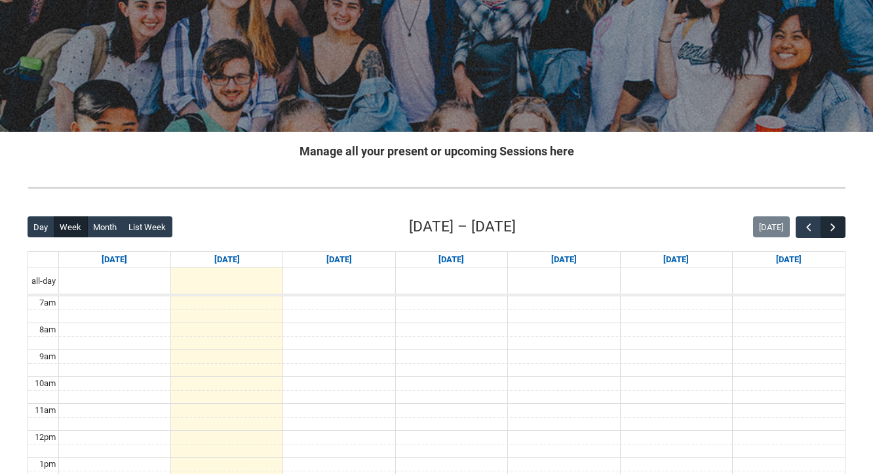
click at [840, 220] on button "button" at bounding box center [833, 227] width 25 height 22
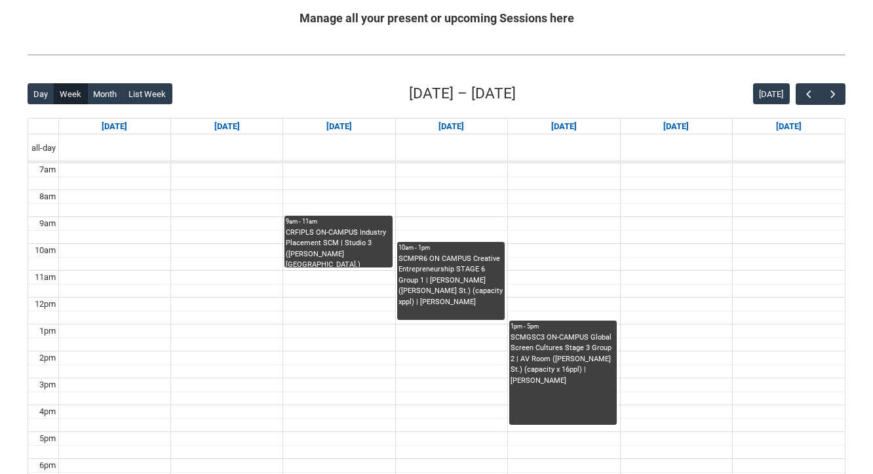
scroll to position [265, 0]
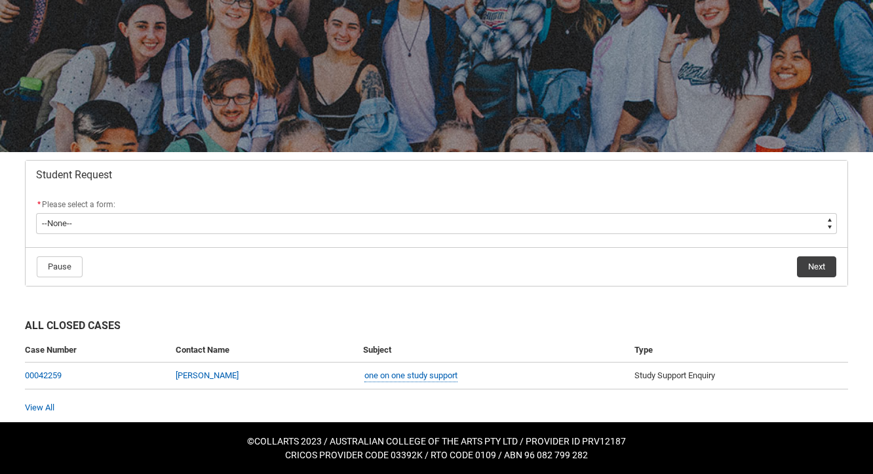
scroll to position [109, 0]
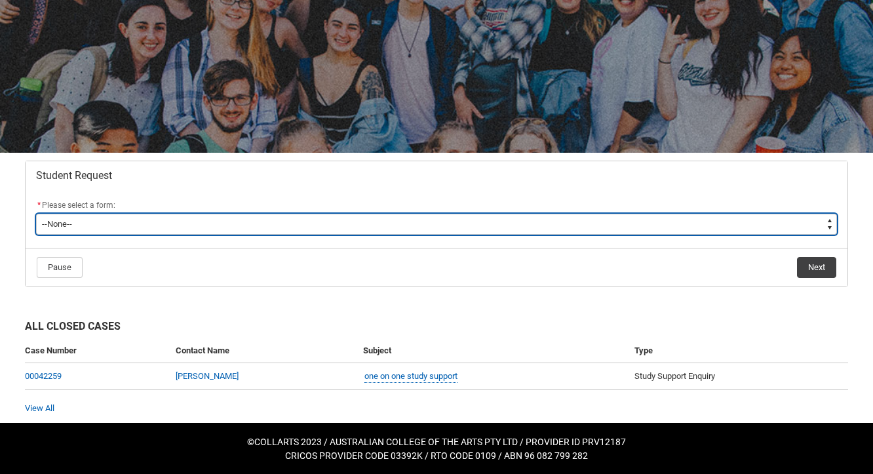
type lightning-select "Enrolment_Variation_Choice"
select select "Enrolment_Variation_Choice"
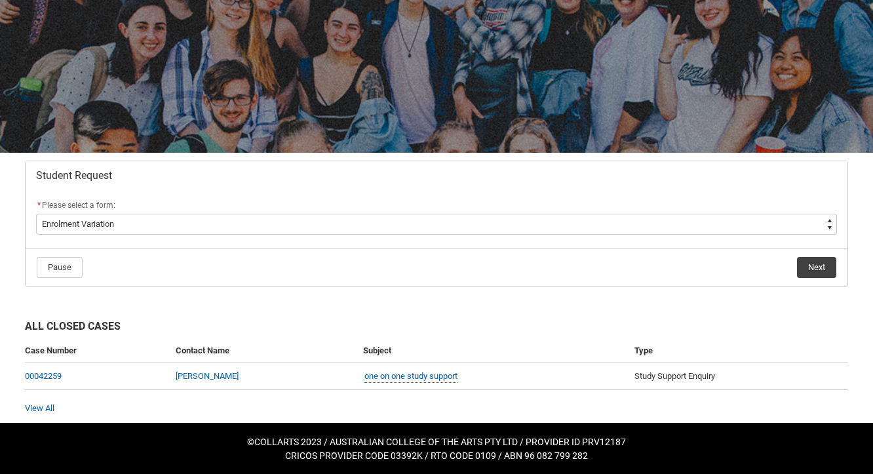
click at [816, 271] on button "Next" at bounding box center [816, 267] width 39 height 21
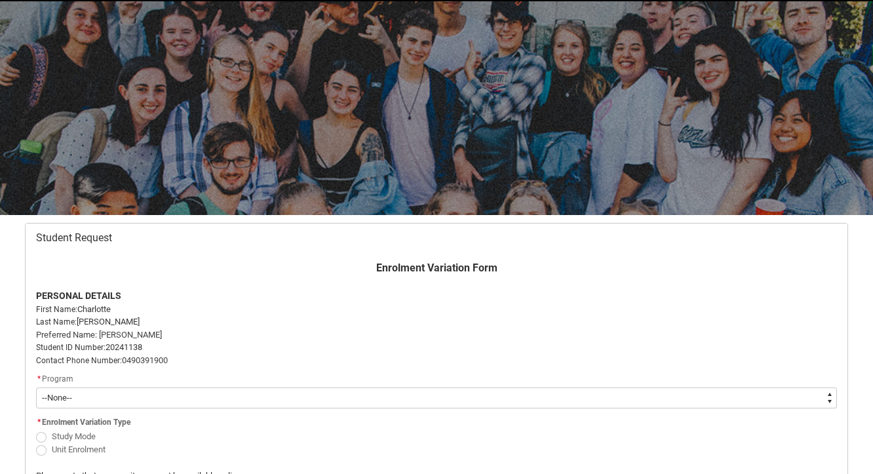
scroll to position [140, 0]
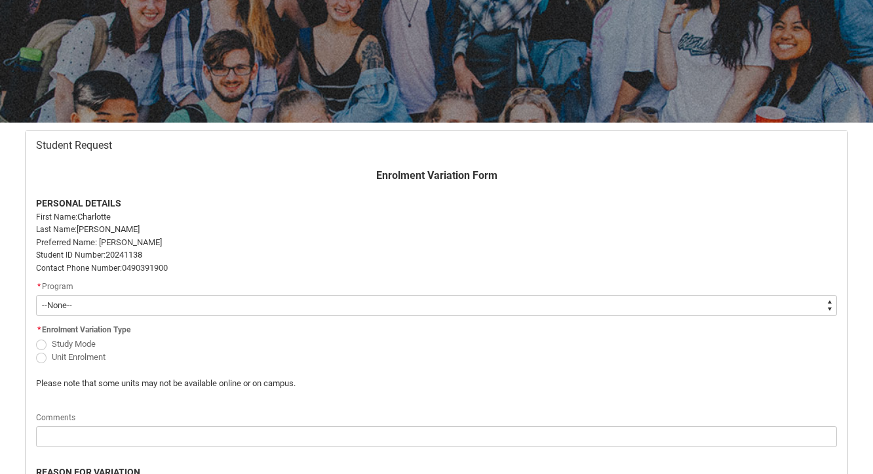
click at [39, 354] on span "Redu_Student_Request flow" at bounding box center [41, 358] width 10 height 10
click at [36, 350] on input "Unit Enrolment" at bounding box center [35, 349] width 1 height 1
radio input "true"
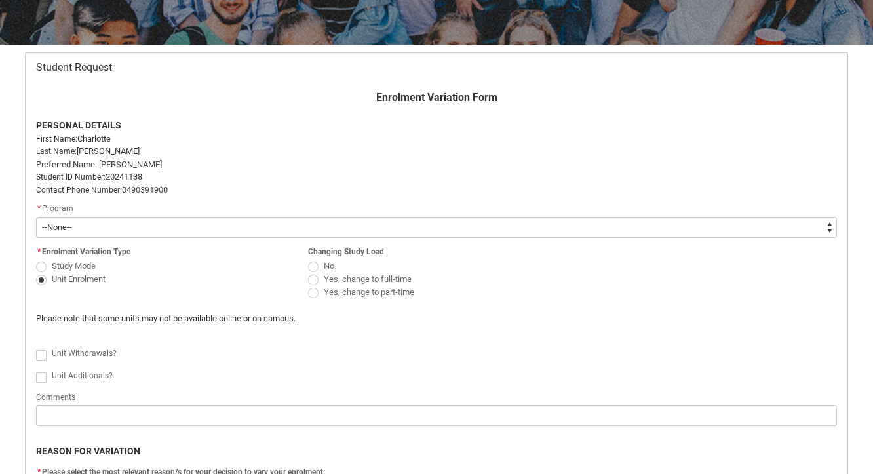
scroll to position [219, 0]
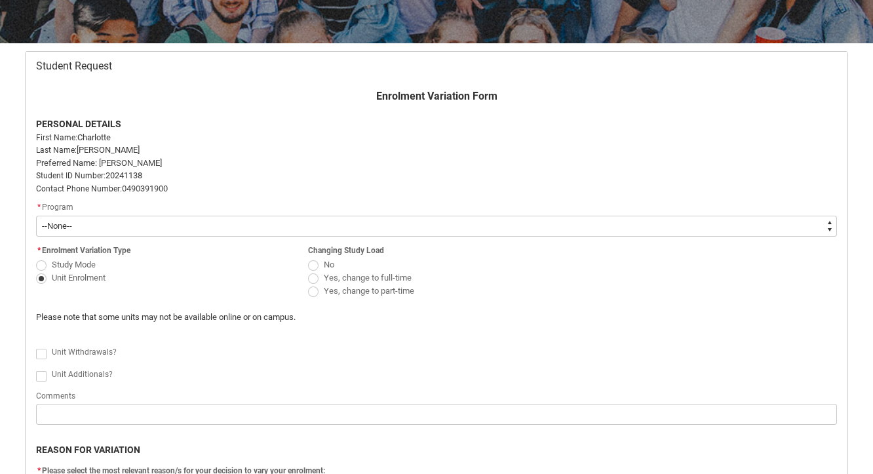
click at [43, 376] on span "Redu_Student_Request flow" at bounding box center [41, 376] width 10 height 10
click at [36, 369] on input "Redu_Student_Request flow" at bounding box center [35, 368] width 1 height 1
type lightning-input "true"
checkbox input "true"
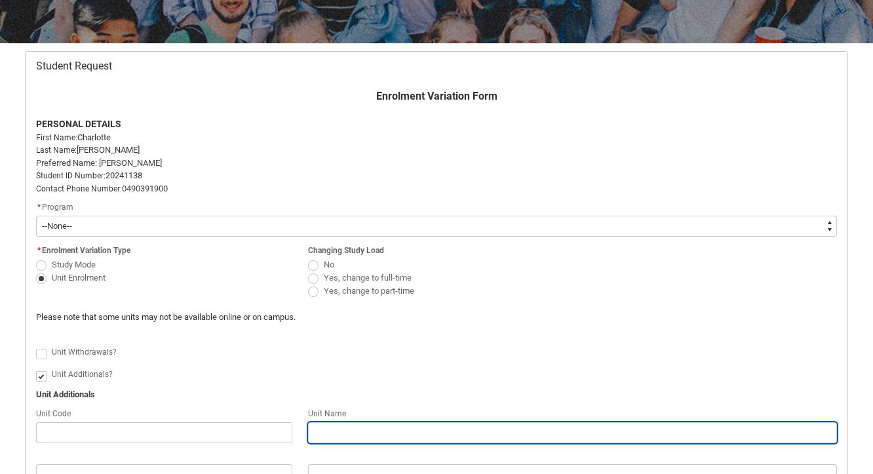
click at [429, 428] on input "Redu_Student_Request flow" at bounding box center [572, 432] width 529 height 21
type lightning-primitive-input-simple "s"
type input "s"
type lightning-primitive-input-simple "sc"
type input "sc"
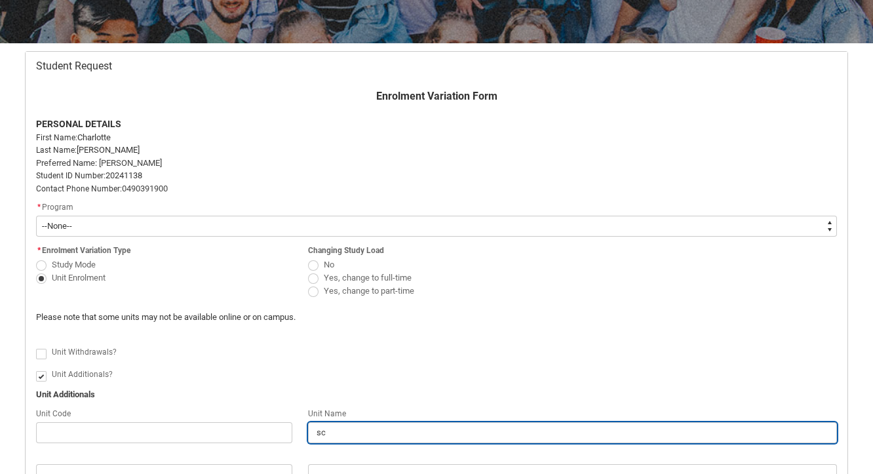
type lightning-primitive-input-simple "scr"
type input "scr"
type lightning-primitive-input-simple "scre"
type input "scre"
type lightning-primitive-input-simple "scree"
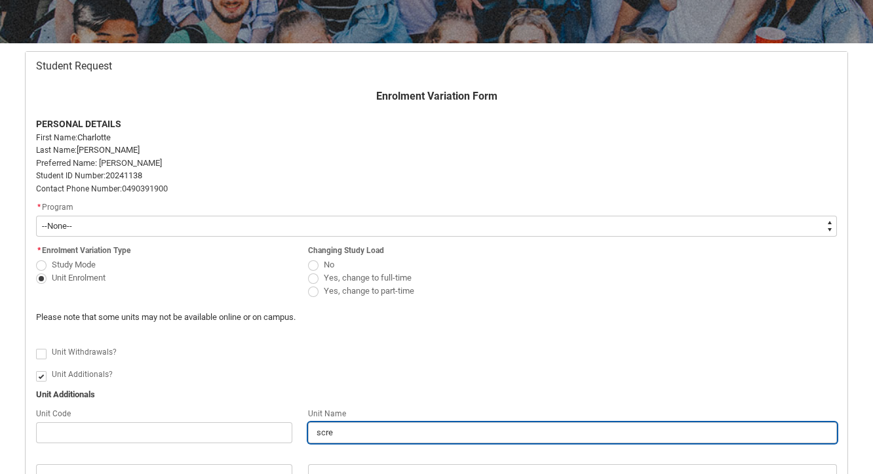
type input "scree"
type lightning-primitive-input-simple "screen"
type input "screen"
type lightning-primitive-input-simple "screenb"
type input "screenb"
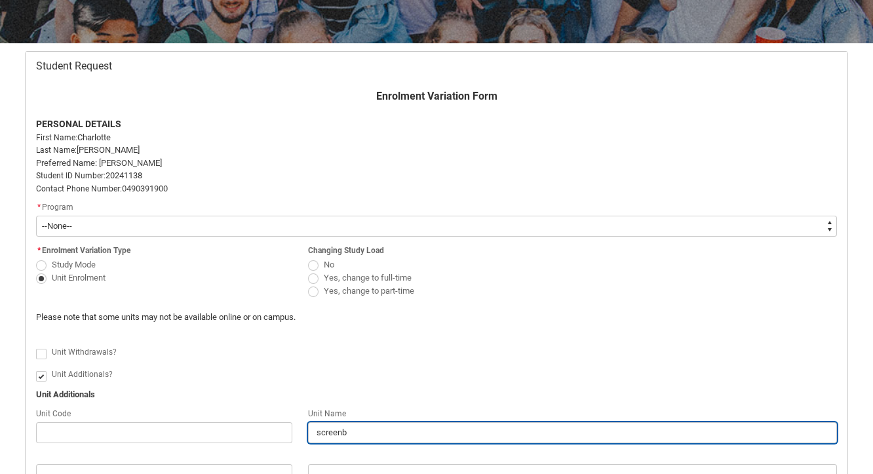
type lightning-primitive-input-simple "screen"
type input "screen"
type lightning-primitive-input-simple "screen s"
type input "screen s"
type lightning-primitive-input-simple "screen st"
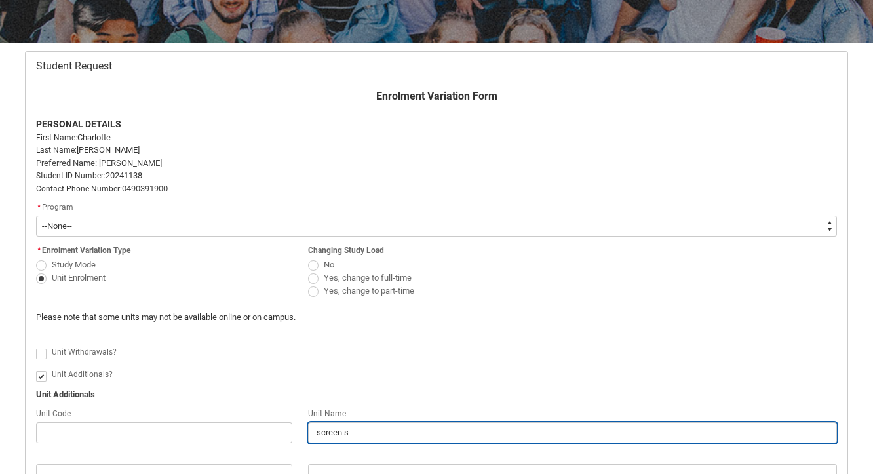
type input "screen st"
type lightning-primitive-input-simple "screen stu"
type input "screen stu"
type lightning-primitive-input-simple "screen stud"
type input "screen stud"
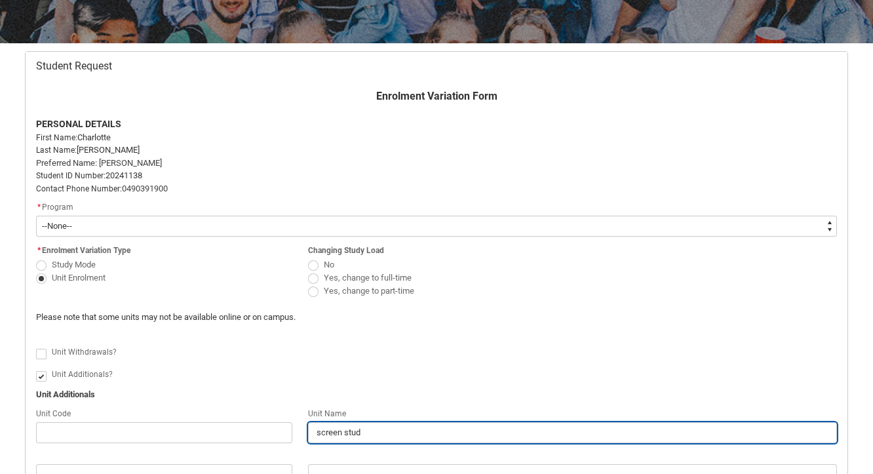
type lightning-primitive-input-simple "screen studi"
type input "screen studi"
type lightning-primitive-input-simple "screen studie"
type input "screen studie"
type lightning-primitive-input-simple "screen studies"
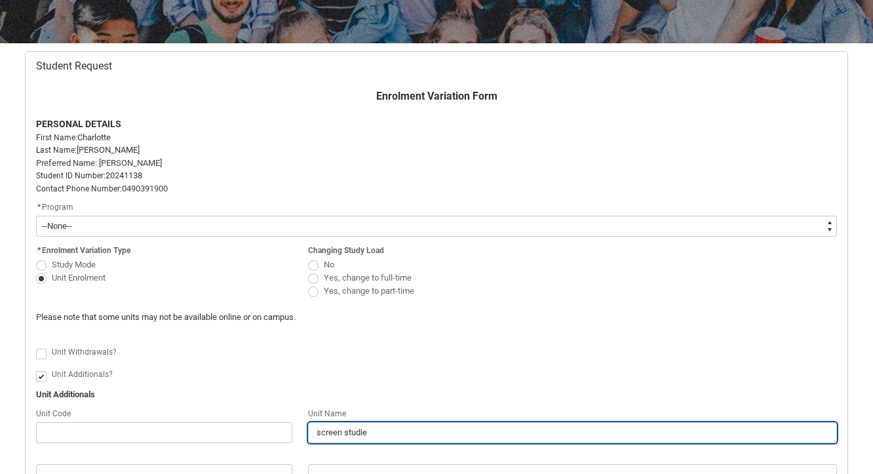
type input "screen studies"
type lightning-primitive-input-simple "screen studies"
type input "screen studies"
type lightning-primitive-input-simple "screen studies a"
type input "screen studies a"
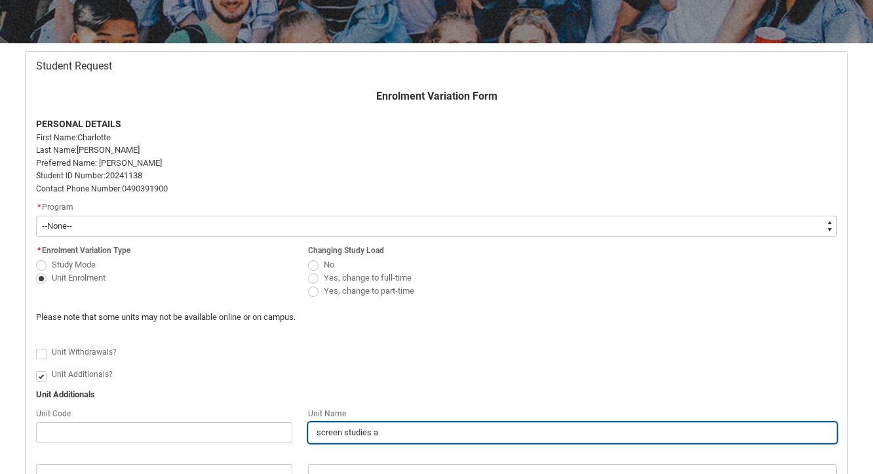
type lightning-primitive-input-simple "screen studies an"
type input "screen studies an"
type lightning-primitive-input-simple "screen studies and"
type input "screen studies and"
type lightning-primitive-input-simple "screen studies and"
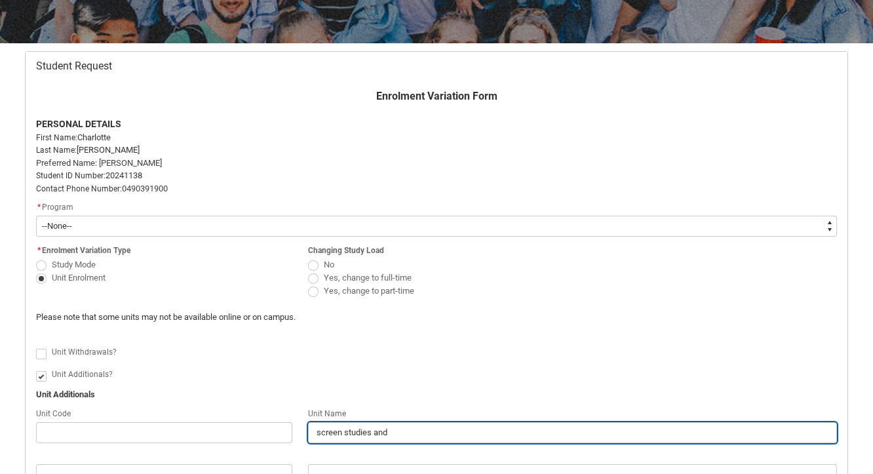
type input "screen studies and"
type lightning-primitive-input-simple "screen studies and c"
type input "screen studies and c"
type lightning-primitive-input-simple "screen studies and cr"
type input "screen studies and cr"
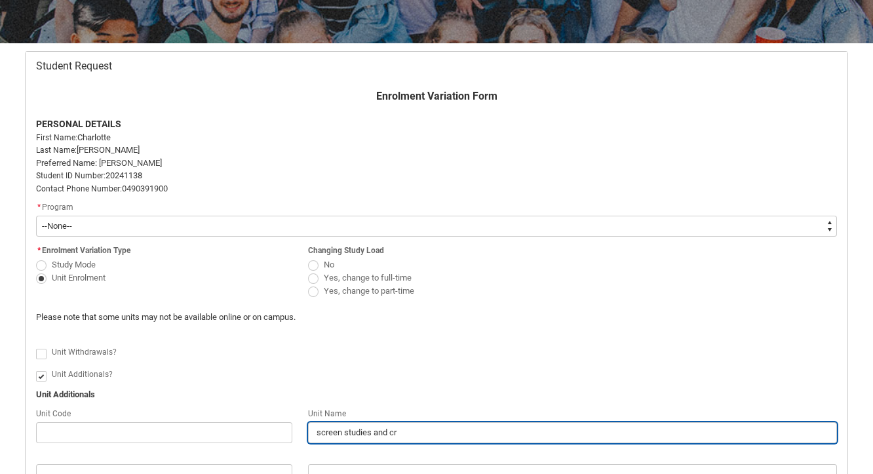
type lightning-primitive-input-simple "screen studies and cre"
type input "screen studies and cre"
type lightning-primitive-input-simple "screen studies and crea"
type input "screen studies and crea"
type lightning-primitive-input-simple "screen studies and creat"
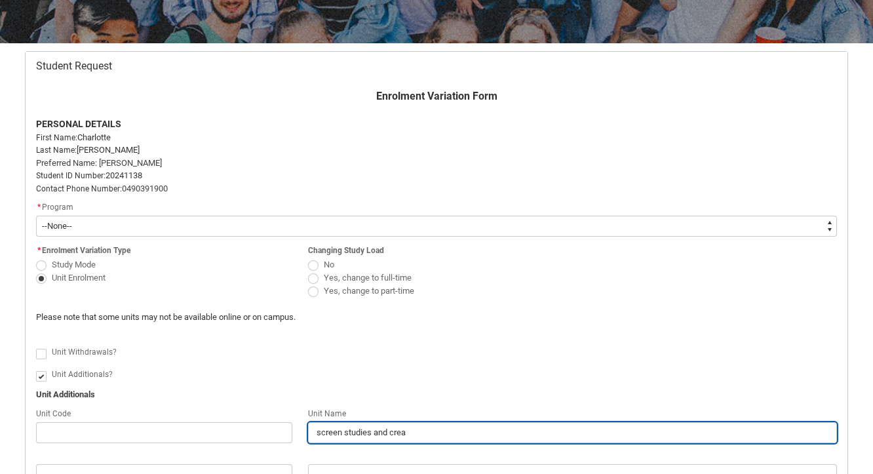
type input "screen studies and creat"
type lightning-primitive-input-simple "screen studies and creati"
type input "screen studies and creati"
type lightning-primitive-input-simple "screen studies and creativ"
type input "screen studies and creativ"
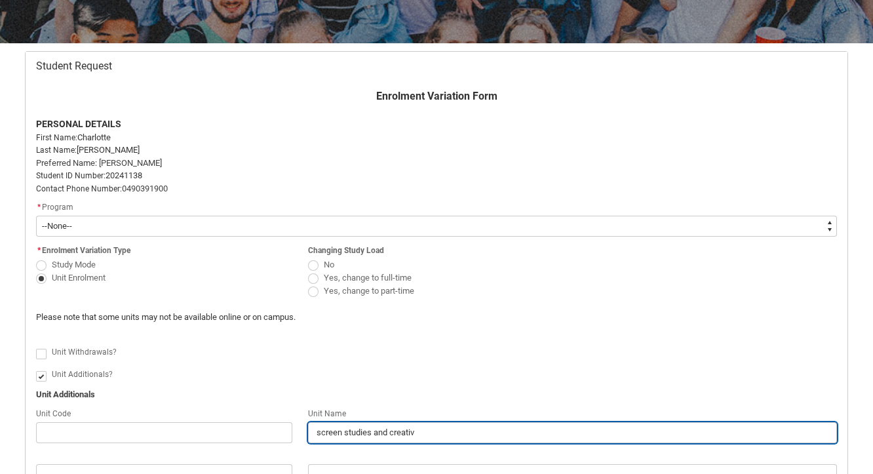
type lightning-primitive-input-simple "screen studies and creative"
type input "screen studies and creative"
type lightning-primitive-input-simple "screen studies and creative"
type input "screen studies and creative"
type lightning-primitive-input-simple "screen studies and creative c"
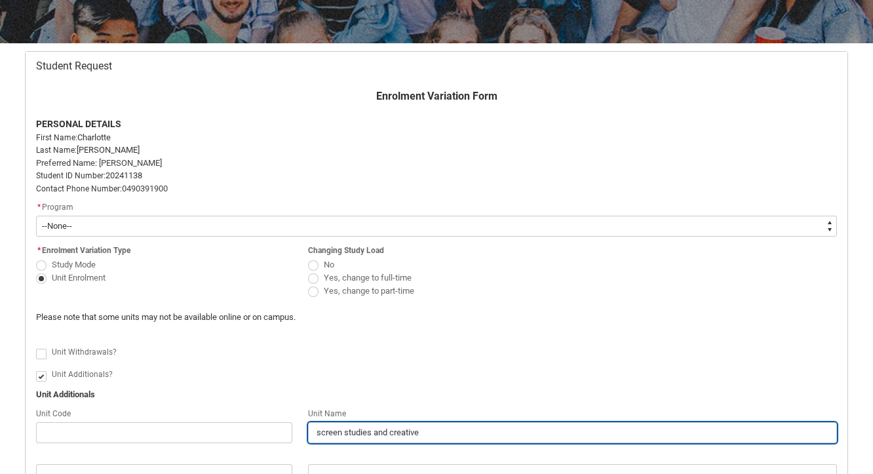
type input "screen studies and creative c"
type lightning-primitive-input-simple "screen studies and creative ca"
type input "screen studies and creative ca"
type lightning-primitive-input-simple "screen studies and creative cap"
type input "screen studies and creative cap"
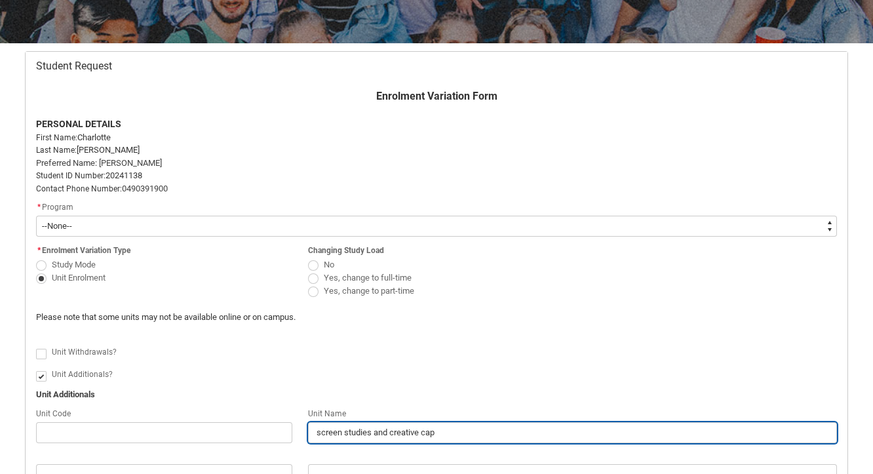
type lightning-primitive-input-simple "screen studies and creative caps"
type input "screen studies and creative caps"
type lightning-primitive-input-simple "screen studies and creative capst"
type input "screen studies and creative capst"
type lightning-primitive-input-simple "screen studies and creative capsto"
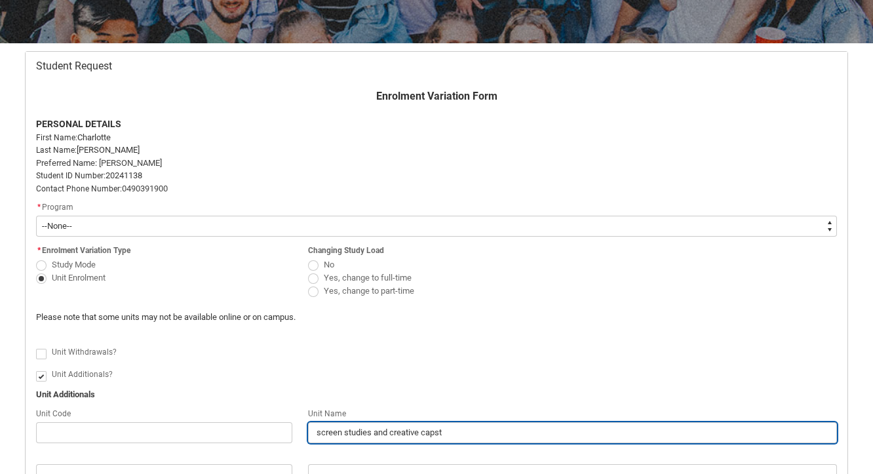
type input "screen studies and creative capsto"
type lightning-primitive-input-simple "screen studies and creative capston"
type input "screen studies and creative capston"
type lightning-primitive-input-simple "screen studies and creative capstone"
type input "screen studies and creative capstone"
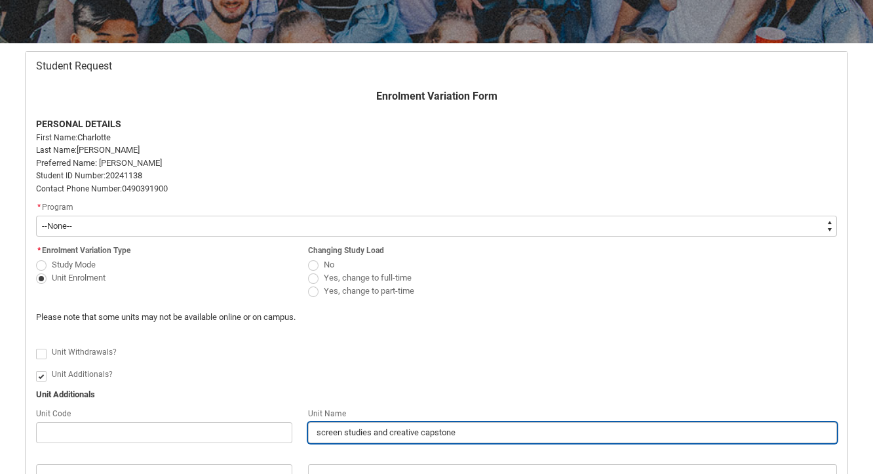
type lightning-primitive-input-simple "screen studies and creative capstone"
type input "screen studies and creative capstone"
type lightning-primitive-input-simple "screen studies and creative capstone p"
type input "screen studies and creative capstone p"
type lightning-primitive-input-simple "screen studies and creative capstone pr"
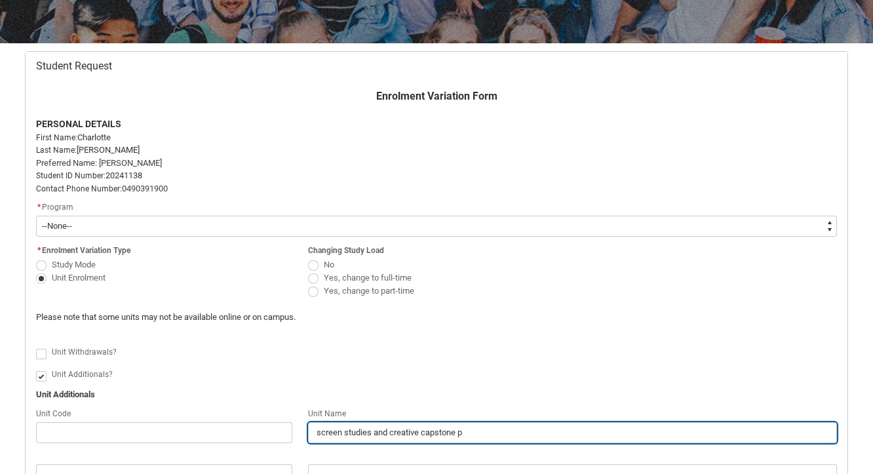
type input "screen studies and creative capstone pr"
type lightning-primitive-input-simple "screen studies and creative capstone pro"
type input "screen studies and creative capstone pro"
type lightning-primitive-input-simple "screen studies and creative capstone proj"
type input "screen studies and creative capstone proj"
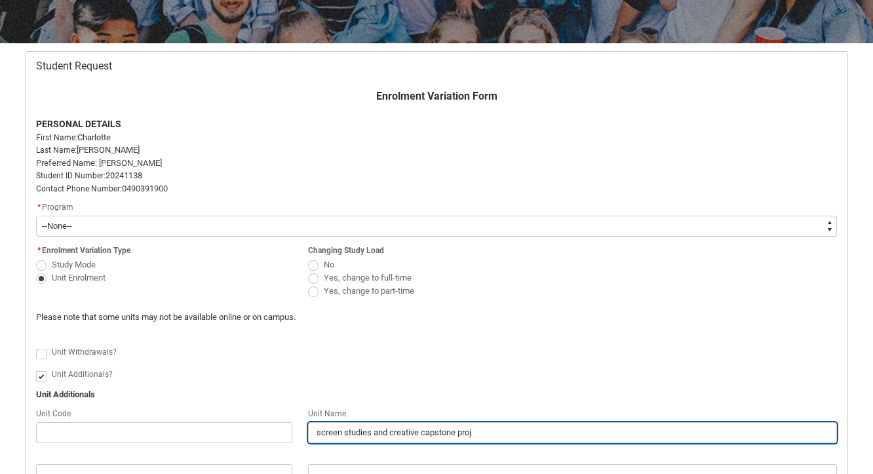
type lightning-primitive-input-simple "screen studies and creative capstone proje"
type input "screen studies and creative capstone proje"
type lightning-primitive-input-simple "screen studies and creative capstone projec"
type input "screen studies and creative capstone projec"
type lightning-primitive-input-simple "screen studies and creative capstone project"
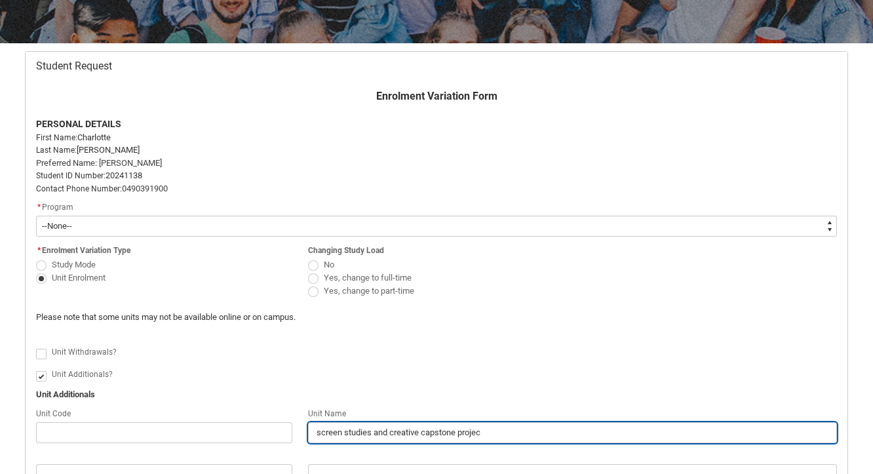
type input "screen studies and creative capstone project"
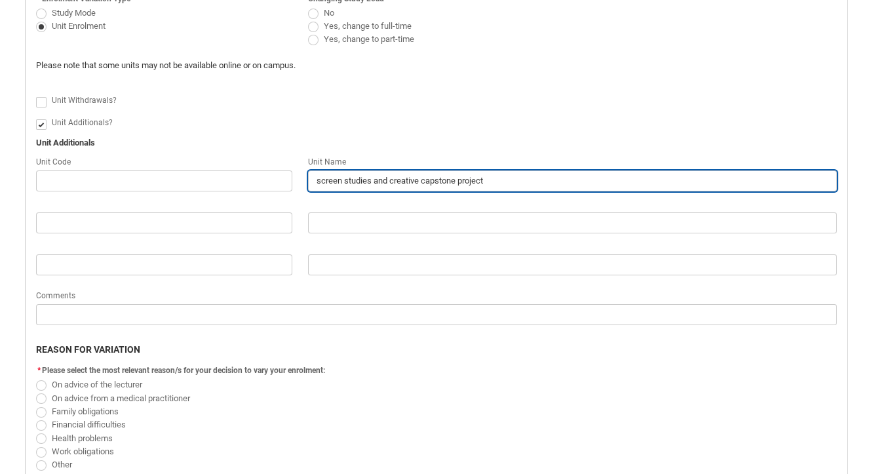
scroll to position [476, 0]
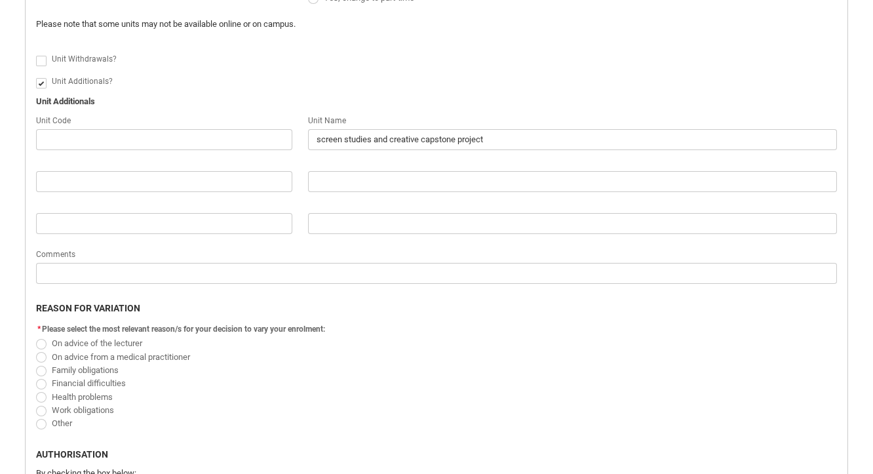
click at [46, 420] on span "Redu_Student_Request flow" at bounding box center [41, 424] width 10 height 10
click at [36, 416] on input "Other" at bounding box center [35, 416] width 1 height 1
radio input "true"
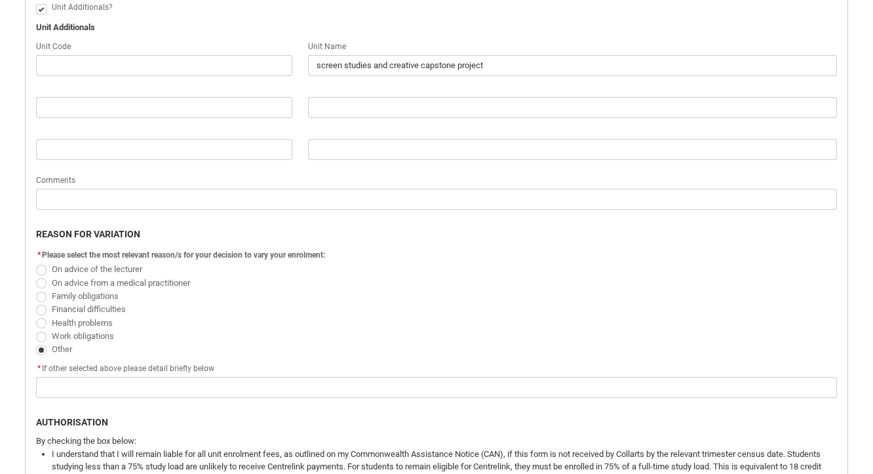
scroll to position [599, 0]
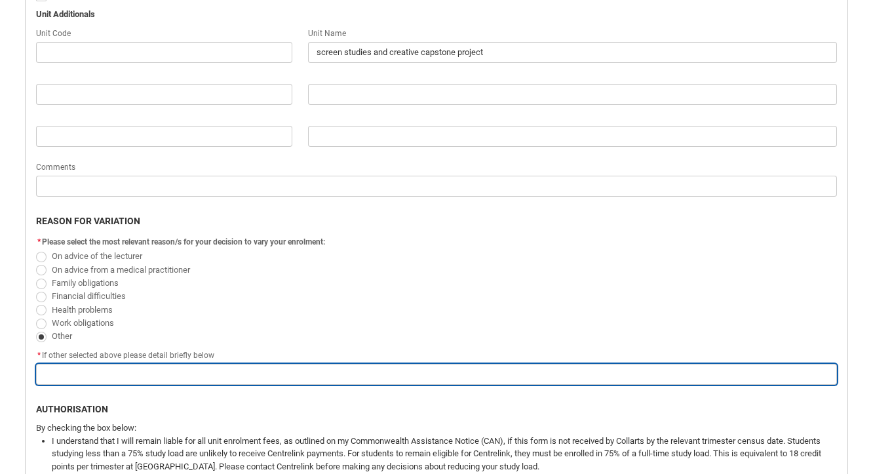
click at [129, 372] on input "Redu_Student_Request flow" at bounding box center [436, 374] width 801 height 21
type lightning-primitive-input-simple "i"
type input "i"
type lightning-primitive-input-simple "I"
type input "I"
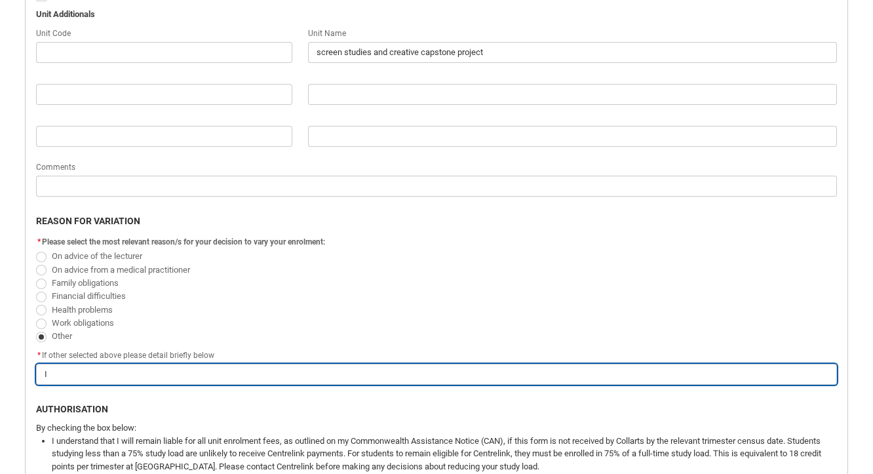
type lightning-primitive-input-simple "I h"
type input "I h"
type lightning-primitive-input-simple "I ha"
type input "I ha"
type lightning-primitive-input-simple "I hav"
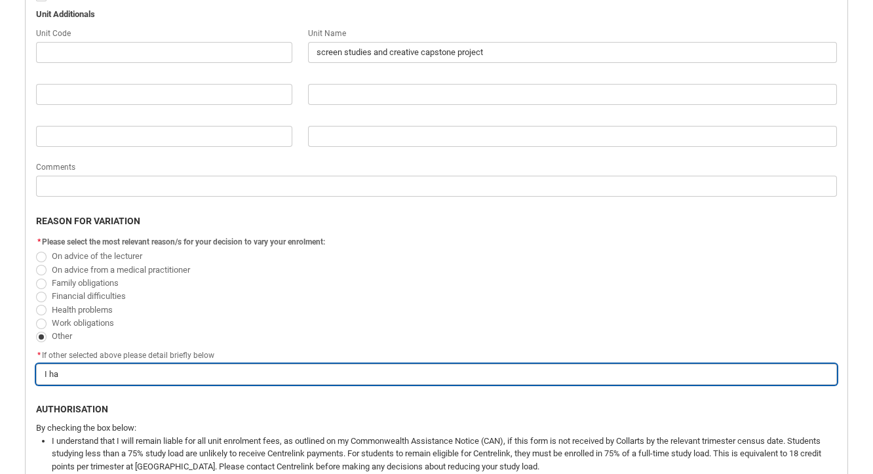
type input "I hav"
type lightning-primitive-input-simple "I have"
type input "I have"
type lightning-primitive-input-simple "I have"
type input "I have"
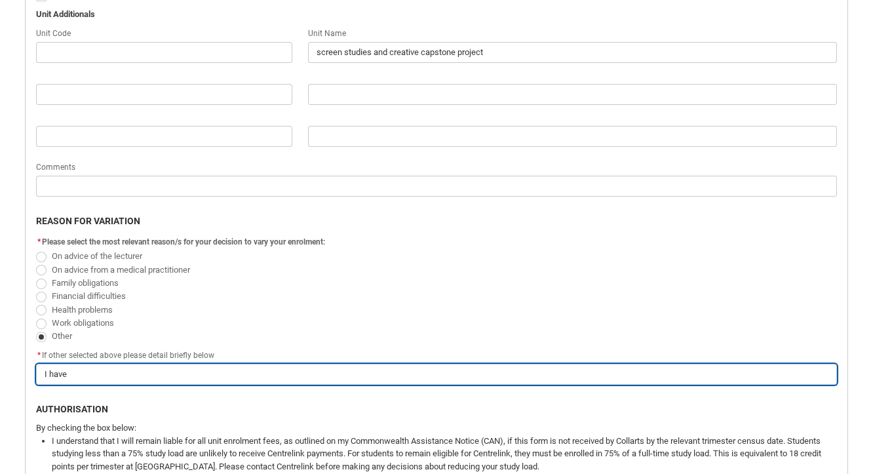
type lightning-primitive-input-simple "I have a"
type input "I have a"
type lightning-primitive-input-simple "I have al"
type input "I have al"
type lightning-primitive-input-simple "I have alr"
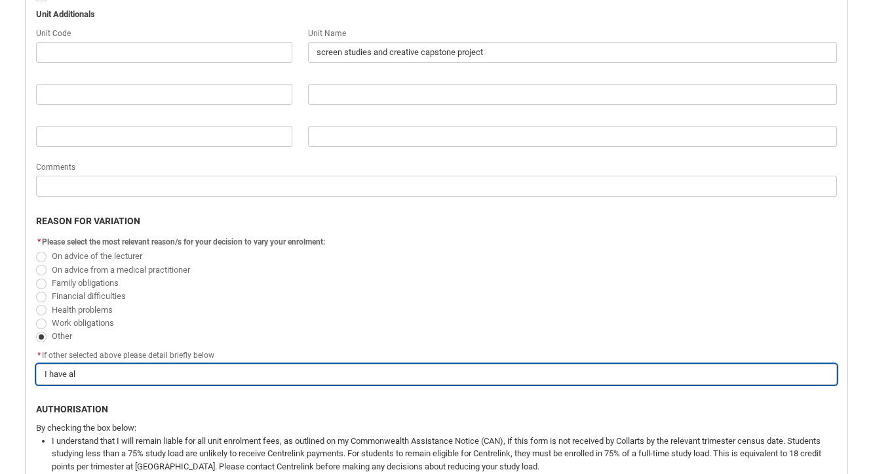
type input "I have alr"
type lightning-primitive-input-simple "I have alre"
type input "I have alre"
type lightning-primitive-input-simple "I have alrea"
type input "I have alrea"
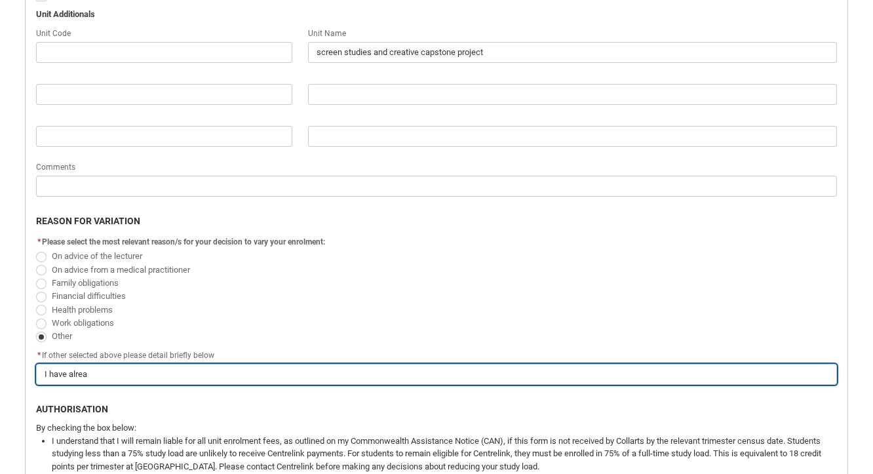
type lightning-primitive-input-simple "I have alread"
type input "I have alread"
type lightning-primitive-input-simple "I have already"
type input "I have already"
type lightning-primitive-input-simple "I have already"
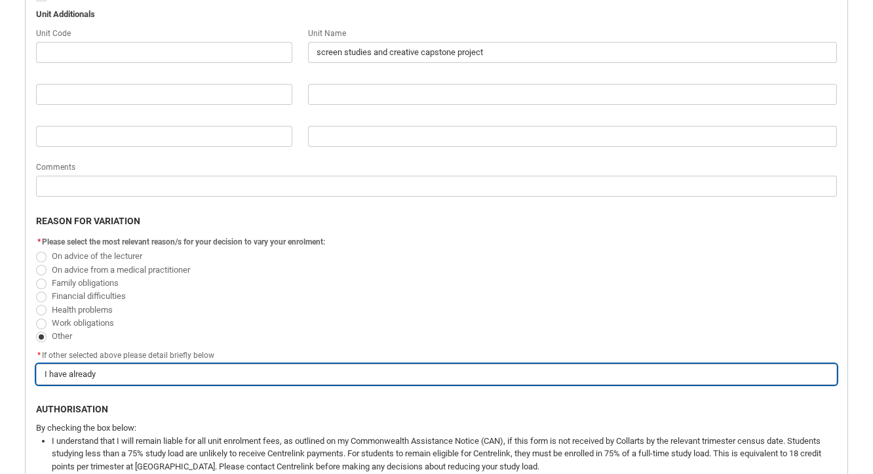
type input "I have already"
type lightning-primitive-input-simple "I have already c"
type input "I have already c"
type lightning-primitive-input-simple "I have already co"
type input "I have already co"
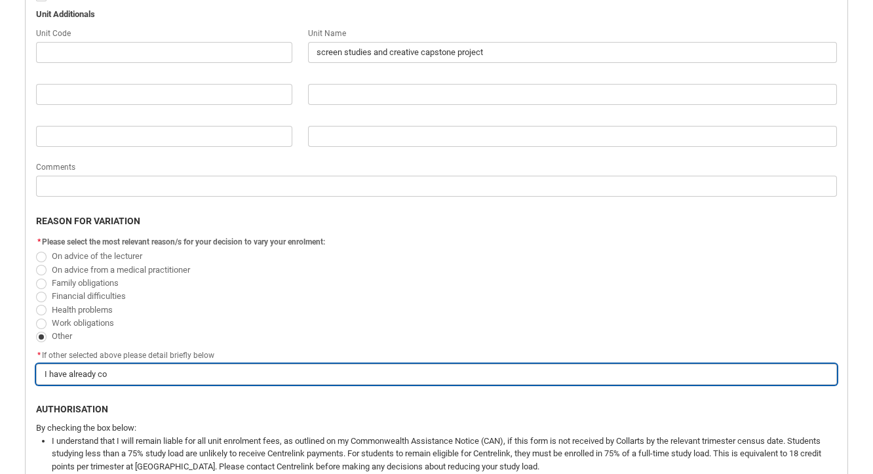
type lightning-primitive-input-simple "I have already com"
type input "I have already com"
type lightning-primitive-input-simple "I have already comp"
type input "I have already comp"
type lightning-primitive-input-simple "I have already compl"
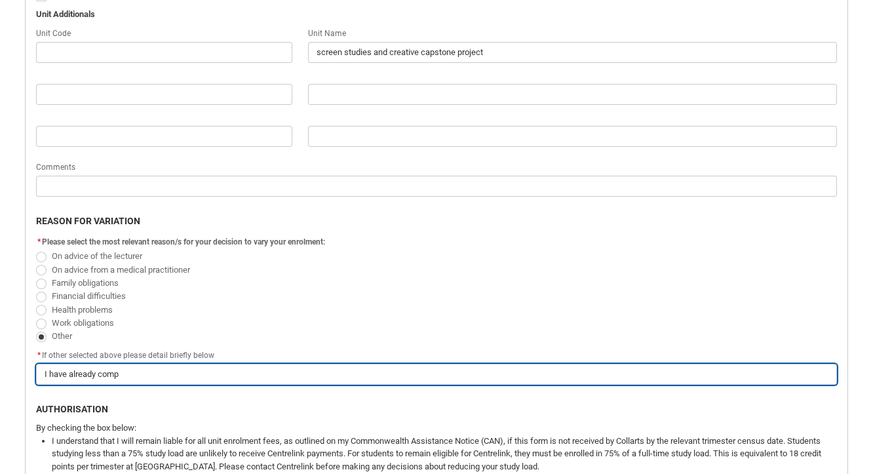
type input "I have already compl"
type lightning-primitive-input-simple "I have already comple"
type input "I have already comple"
type lightning-primitive-input-simple "I have already complet"
type input "I have already complet"
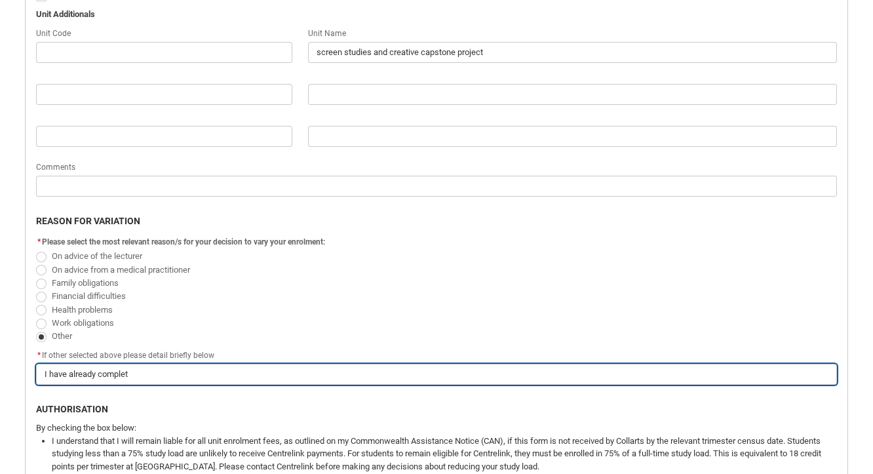
type lightning-primitive-input-simple "I have already complete"
type input "I have already complete"
type lightning-primitive-input-simple "I have already completed"
type input "I have already completed"
type lightning-primitive-input-simple "I have already completed"
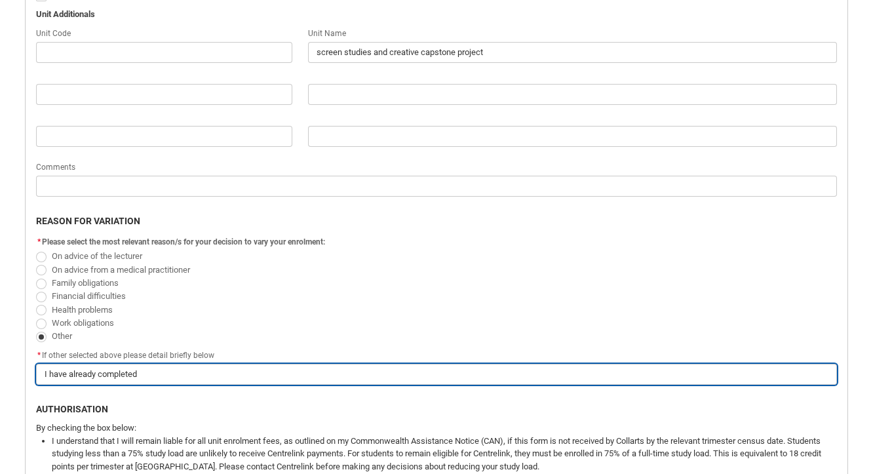
type input "I have already completed"
type lightning-primitive-input-simple "I have already completed t"
type input "I have already completed t"
type lightning-primitive-input-simple "I have already completed th"
type input "I have already completed th"
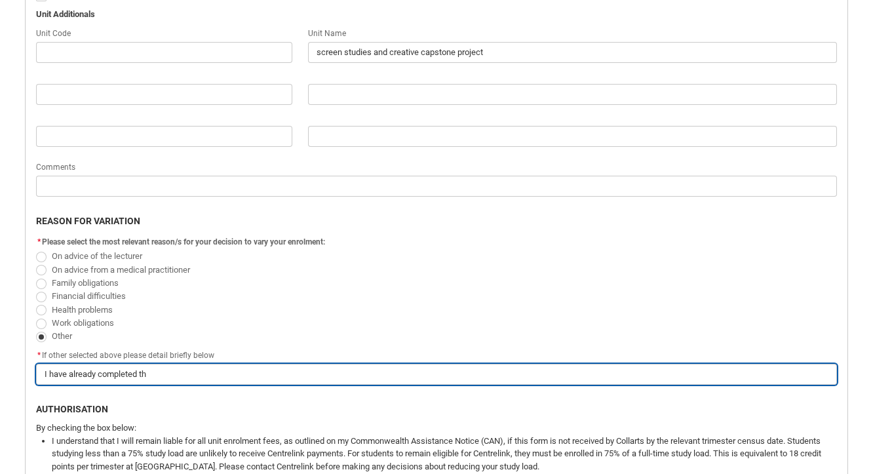
type lightning-primitive-input-simple "I have already completed the"
type input "I have already completed the"
type lightning-primitive-input-simple "I have already completed the"
type input "I have already completed the"
type lightning-primitive-input-simple "I have already completed the d"
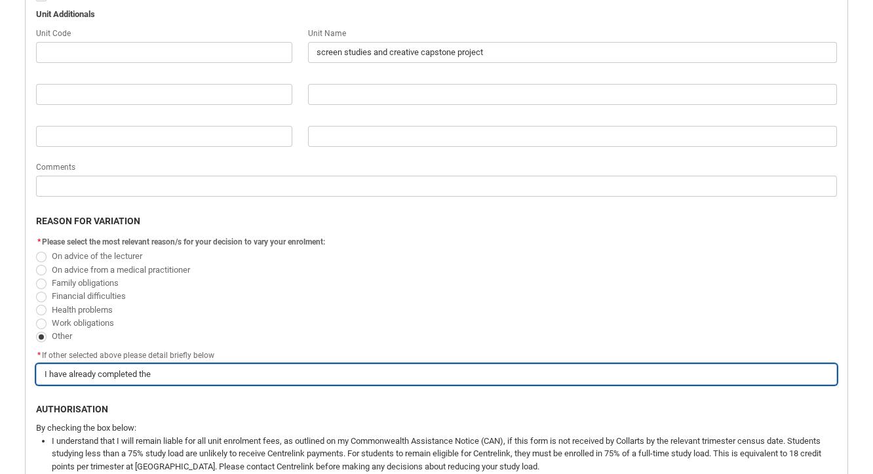
type input "I have already completed the d"
type lightning-primitive-input-simple "I have already completed the de"
type input "I have already completed the de"
type lightning-primitive-input-simple "I have already completed the dev"
type input "I have already completed the dev"
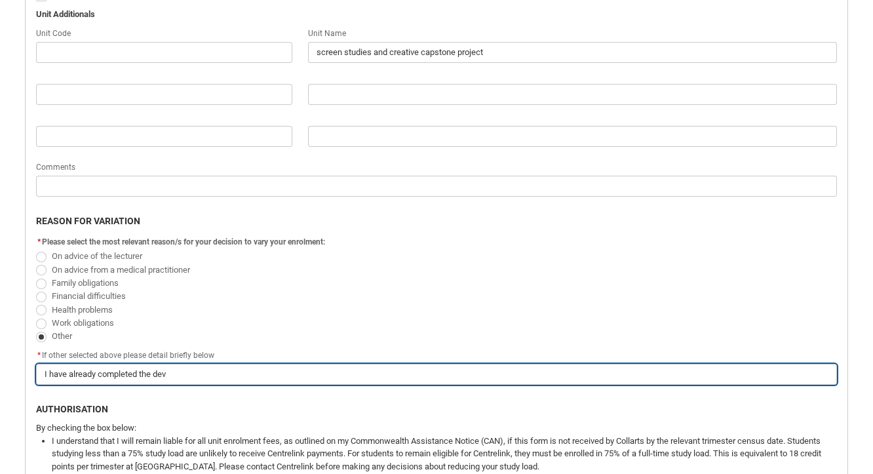
type lightning-primitive-input-simple "I have already completed the deve"
type input "I have already completed the deve"
type lightning-primitive-input-simple "I have already completed the devel"
type input "I have already completed the devel"
type lightning-primitive-input-simple "I have already completed the develo"
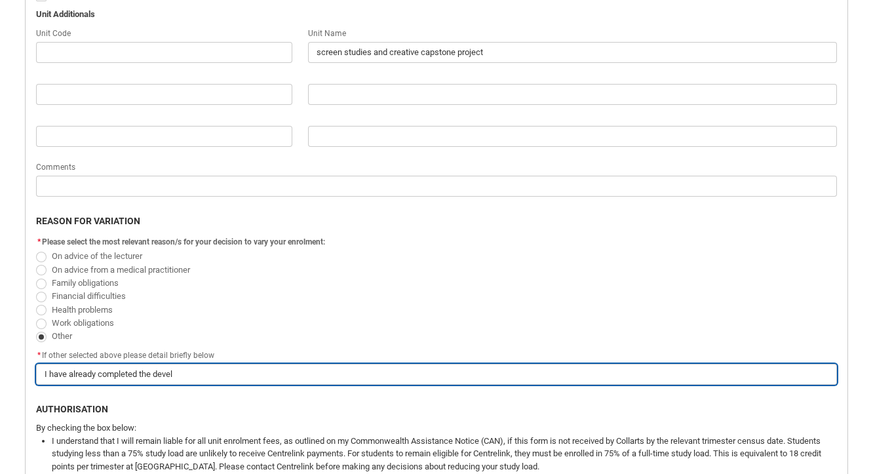
type input "I have already completed the develo"
type lightning-primitive-input-simple "I have already completed the develop"
type input "I have already completed the develop"
type lightning-primitive-input-simple "I have already completed the developm"
type input "I have already completed the developm"
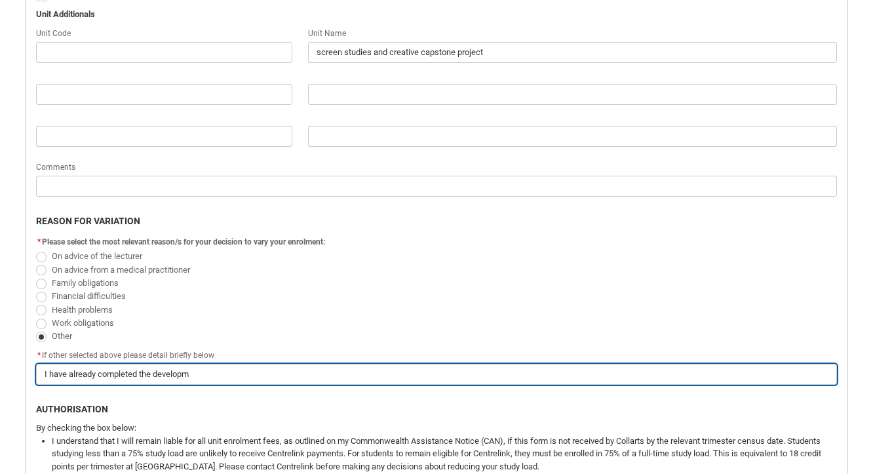
type lightning-primitive-input-simple "I have already completed the developme"
type input "I have already completed the developme"
type lightning-primitive-input-simple "I have already completed the developmen"
type input "I have already completed the developmen"
type lightning-primitive-input-simple "I have already completed the development"
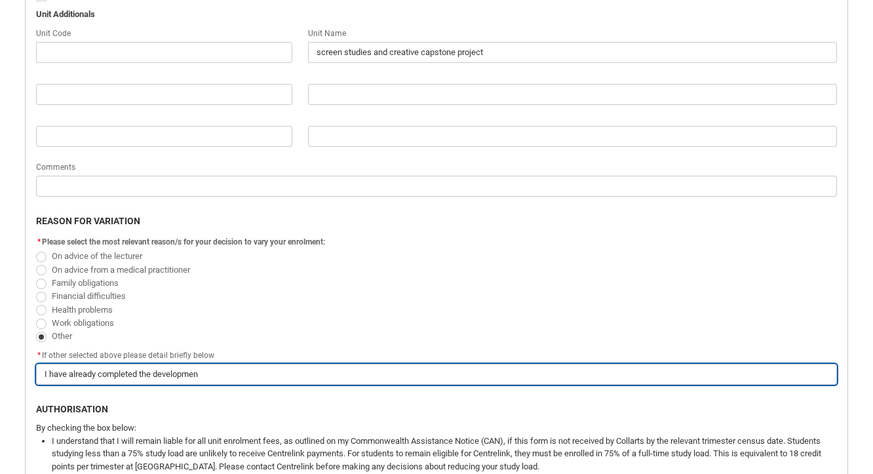
type input "I have already completed the development"
type lightning-primitive-input-simple "I have already completed the development"
type input "I have already completed the development"
type lightning-primitive-input-simple "I have already completed the development u"
type input "I have already completed the development u"
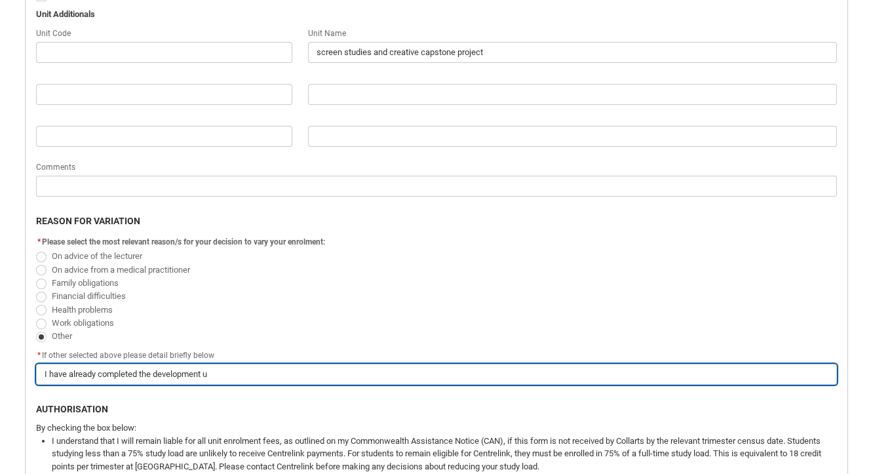
type lightning-primitive-input-simple "I have already completed the development un"
type input "I have already completed the development un"
type lightning-primitive-input-simple "I have already completed the development uni"
type input "I have already completed the development uni"
type lightning-primitive-input-simple "I have already completed the development unit"
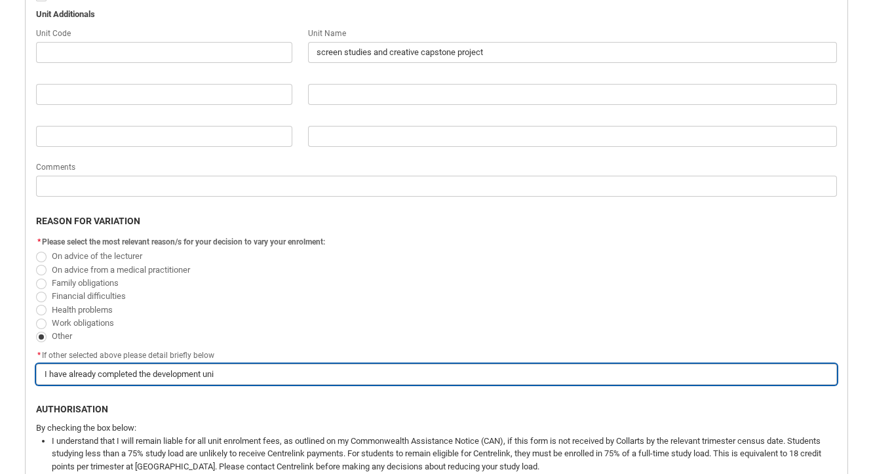
type input "I have already completed the development unit"
type lightning-primitive-input-simple "I have already completed the development unit"
type input "I have already completed the development unit"
type lightning-primitive-input-simple "I have already completed the development unit t"
type input "I have already completed the development unit t"
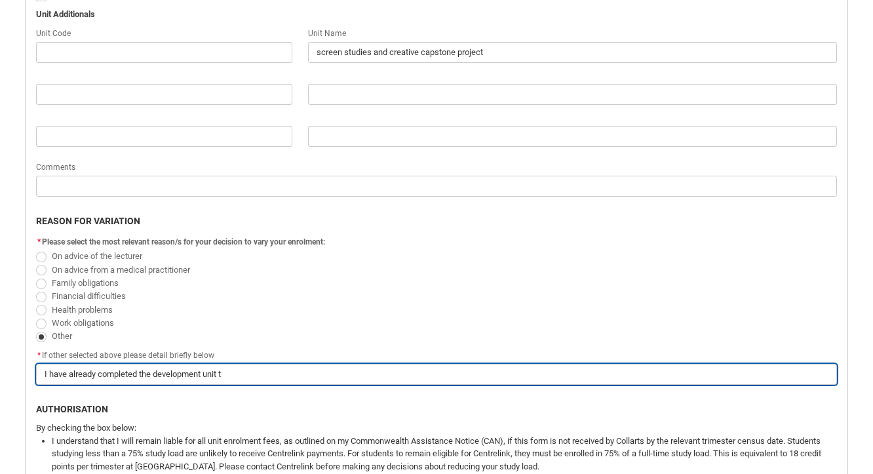
type lightning-primitive-input-simple "I have already completed the development unit th"
type input "I have already completed the development unit th"
type lightning-primitive-input-simple "I have already completed the development unit tha"
type input "I have already completed the development unit tha"
type lightning-primitive-input-simple "I have already completed the development unit that"
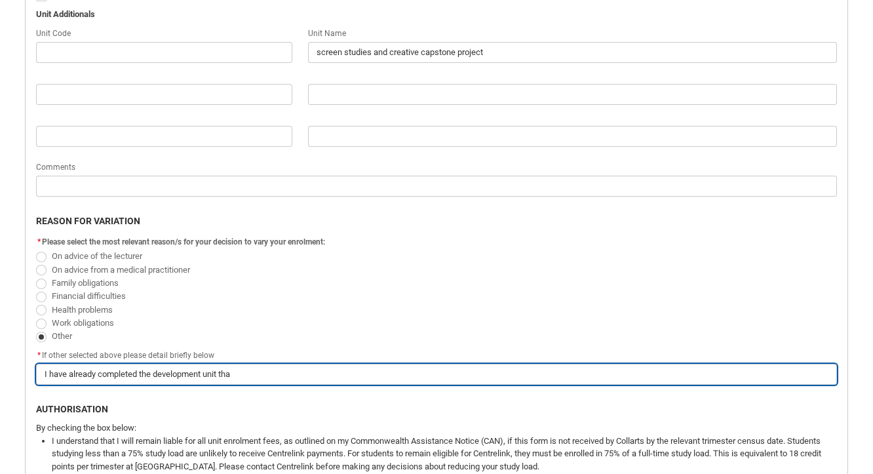
type input "I have already completed the development unit that"
type lightning-primitive-input-simple "I have already completed the development unit that"
type input "I have already completed the development unit that"
type lightning-primitive-input-simple "I have already completed the development unit that p"
type input "I have already completed the development unit that p"
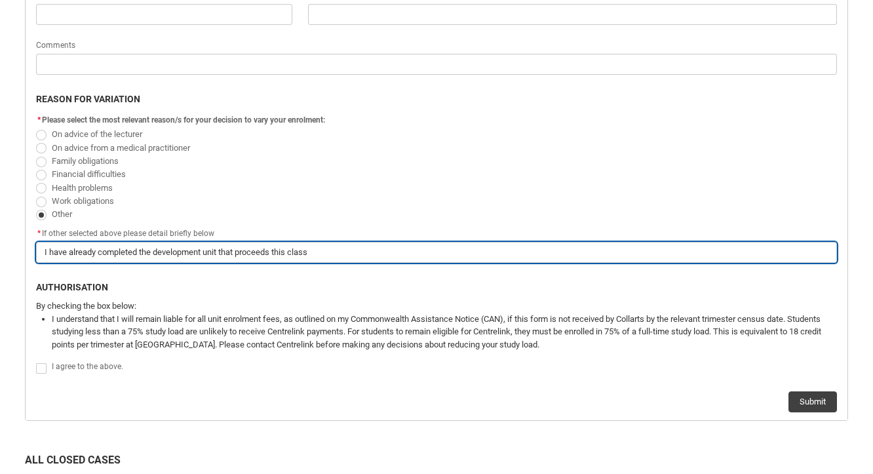
scroll to position [729, 0]
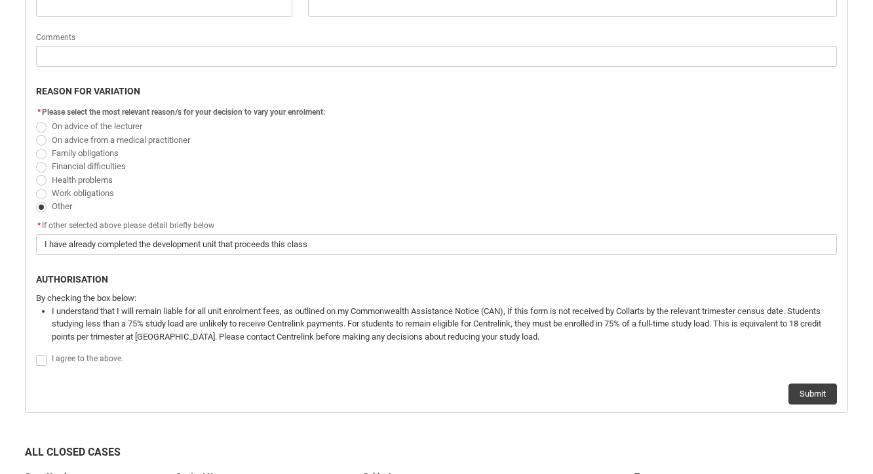
click at [43, 358] on span "Redu_Student_Request flow" at bounding box center [41, 360] width 10 height 10
click at [36, 353] on input "Redu_Student_Request flow" at bounding box center [35, 353] width 1 height 1
click at [814, 383] on button "Submit" at bounding box center [813, 393] width 49 height 21
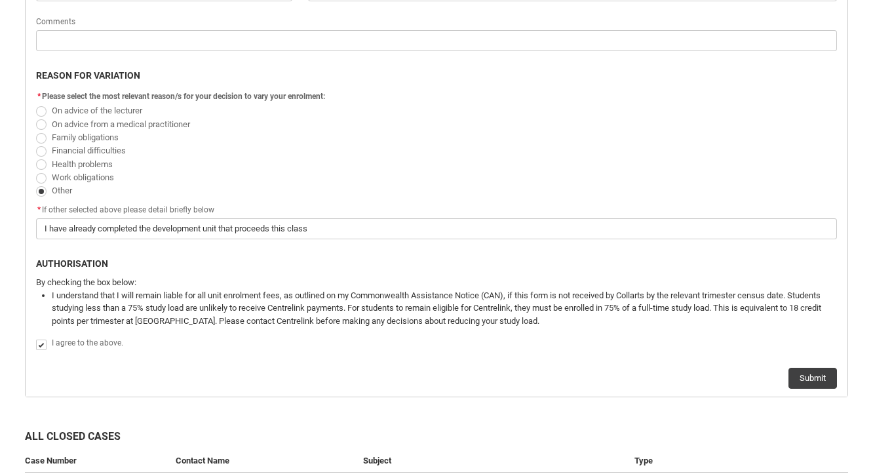
scroll to position [795, 0]
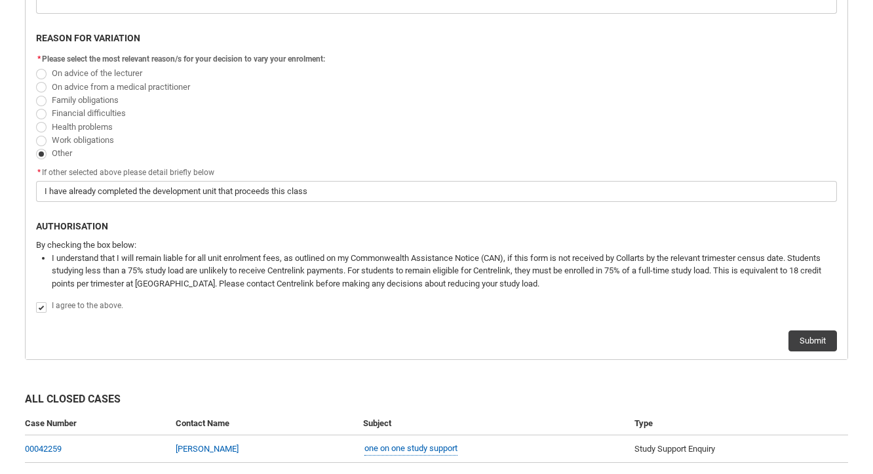
click at [814, 320] on div "Submit" at bounding box center [436, 335] width 801 height 31
click at [806, 332] on button "Submit" at bounding box center [813, 340] width 49 height 21
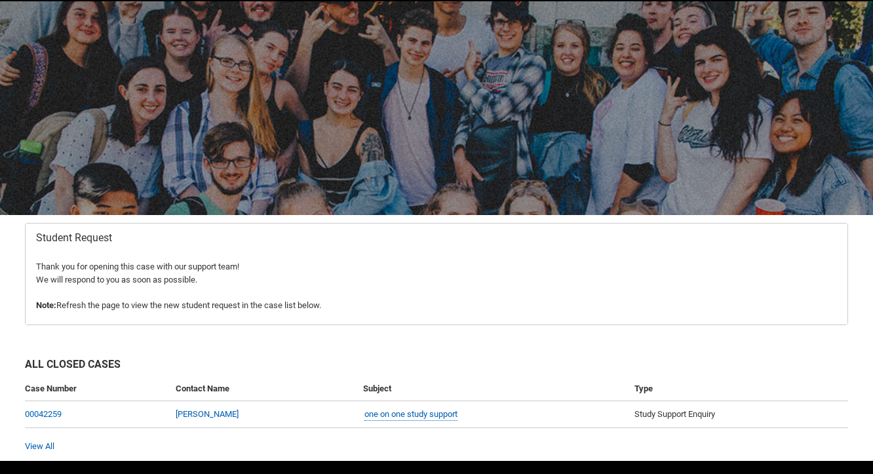
scroll to position [84, 0]
